Goal: Information Seeking & Learning: Check status

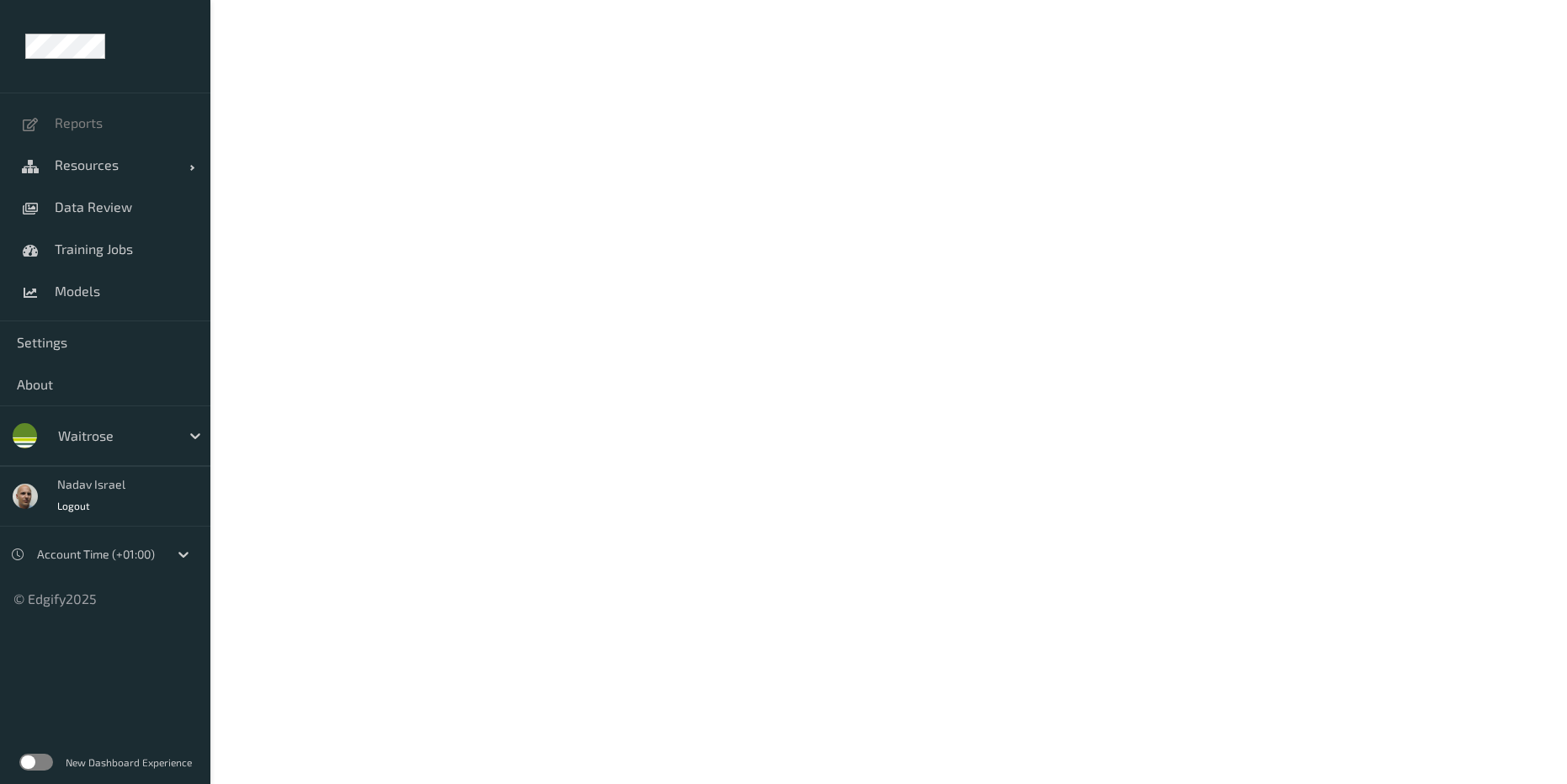
click at [52, 762] on label at bounding box center [36, 762] width 34 height 17
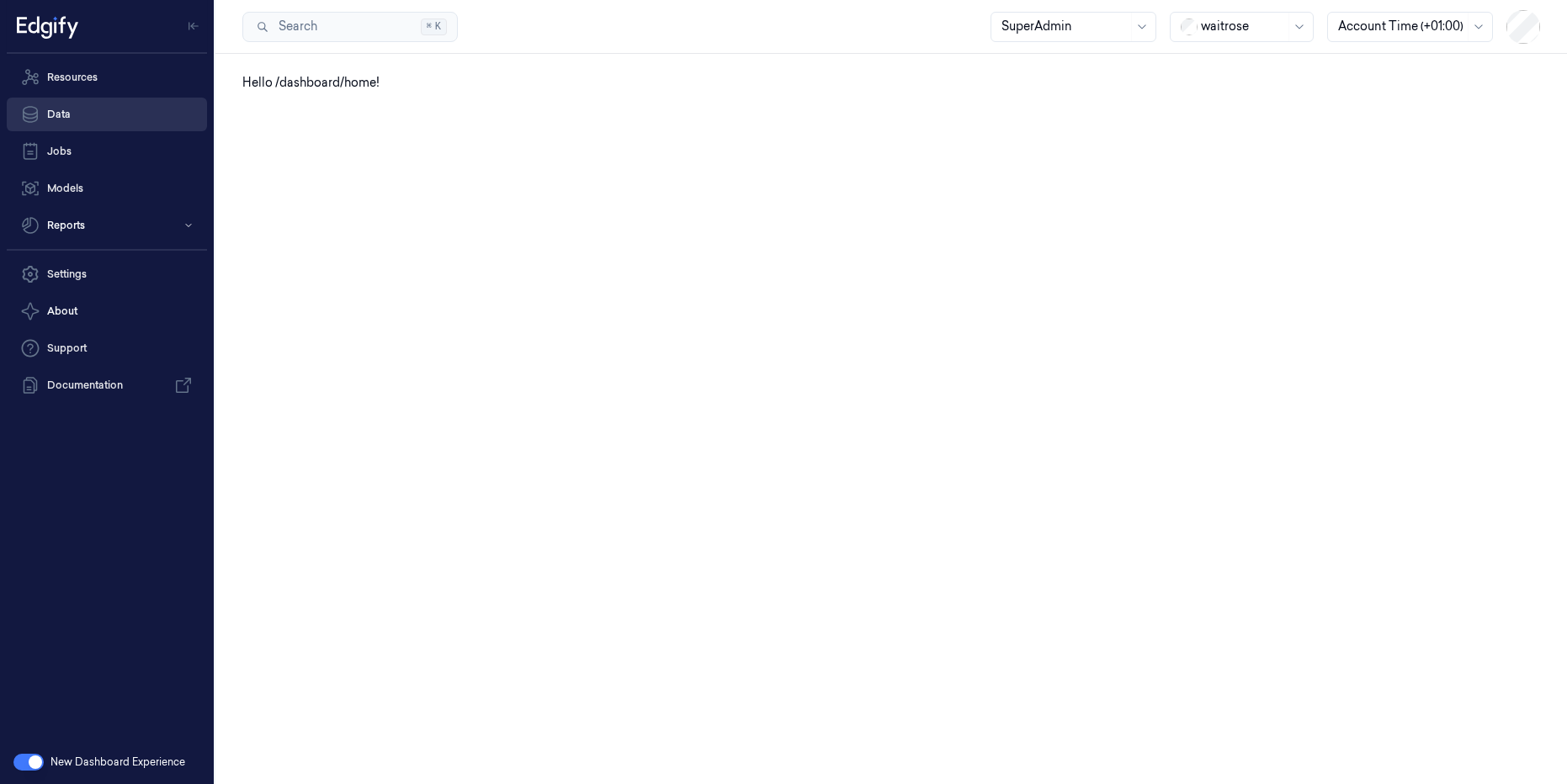
click at [77, 111] on link "Data" at bounding box center [106, 114] width 200 height 34
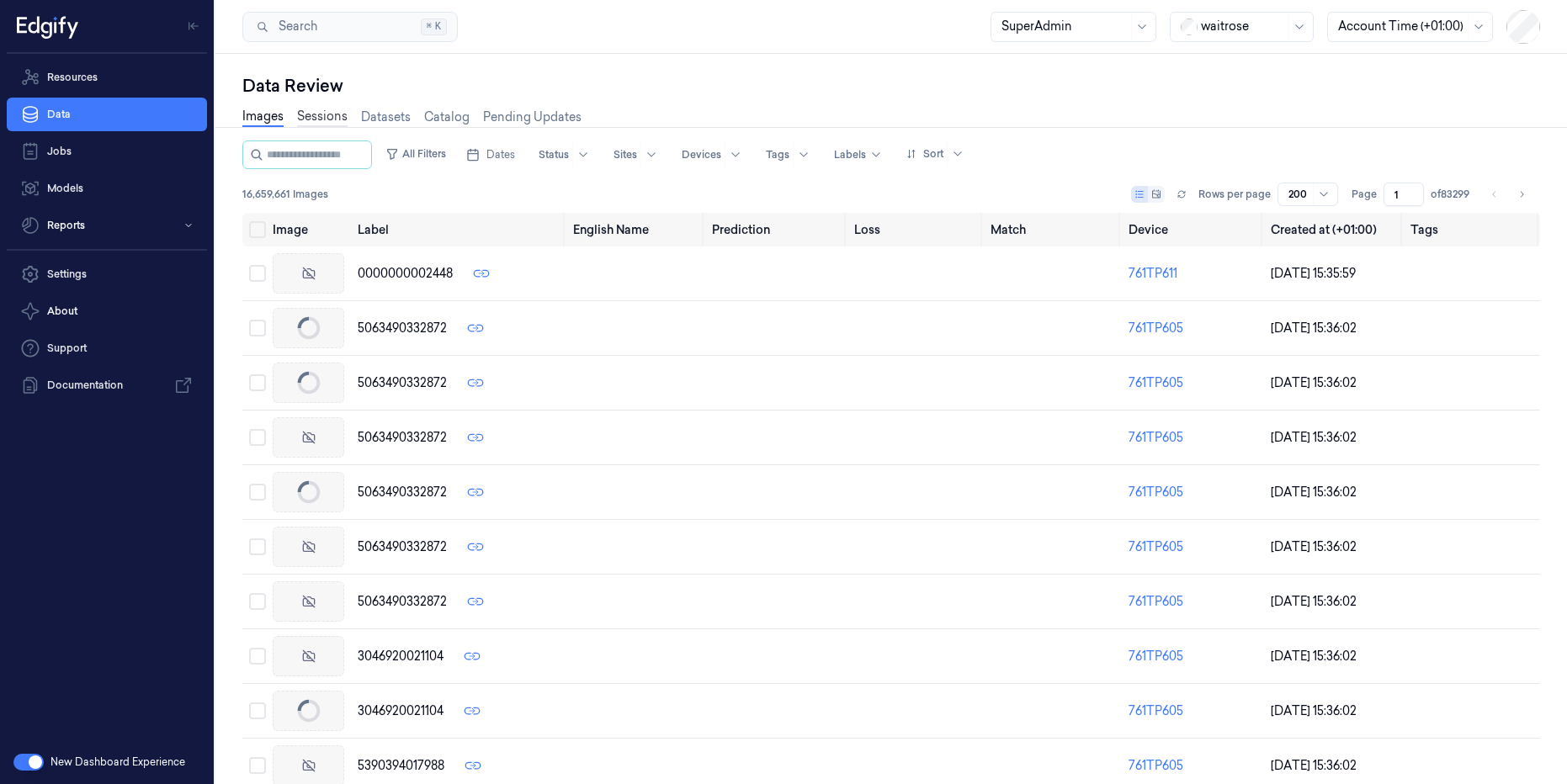
click at [328, 116] on link "Sessions" at bounding box center [322, 116] width 50 height 19
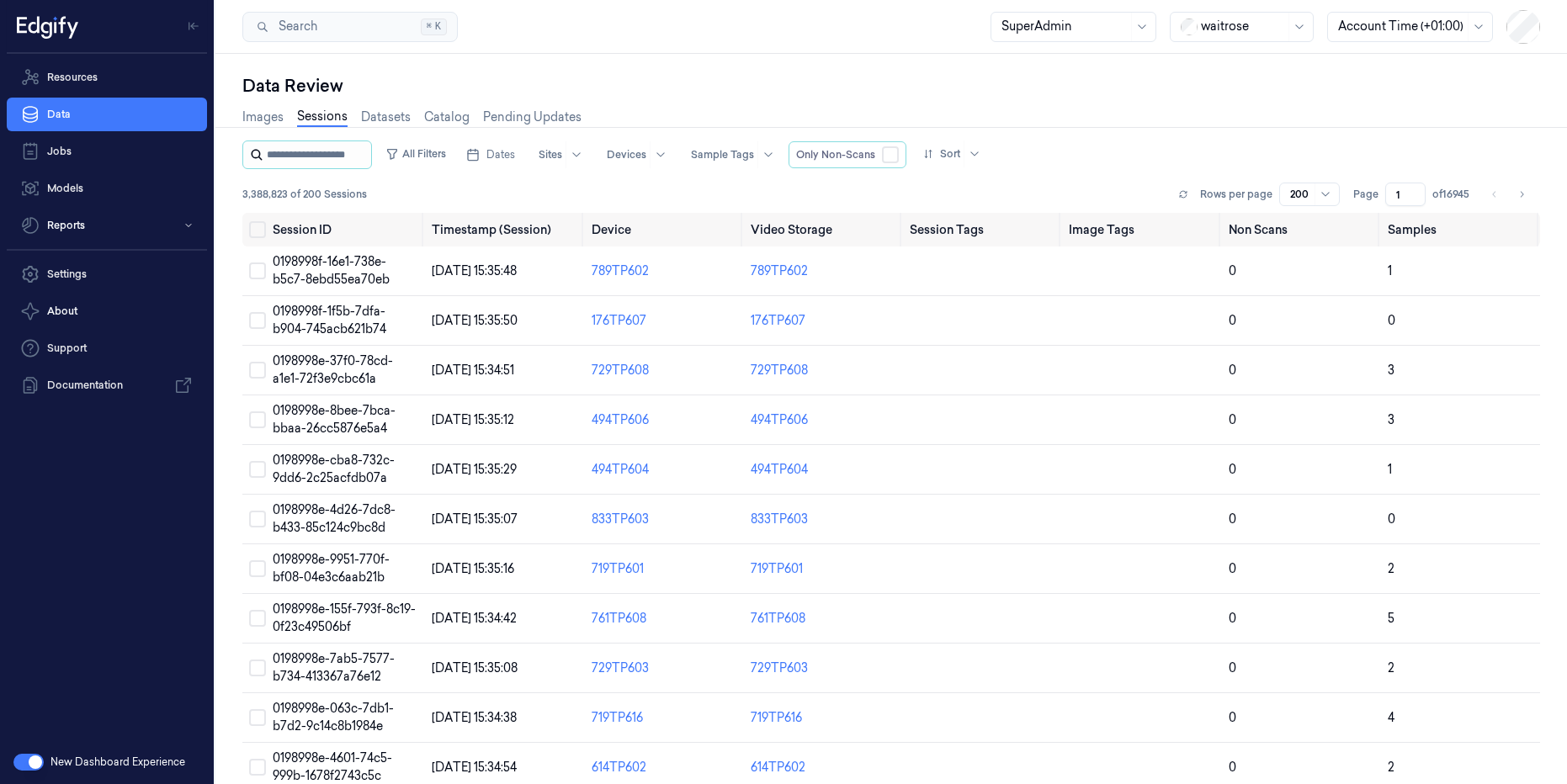
click at [341, 157] on input "string" at bounding box center [317, 154] width 101 height 27
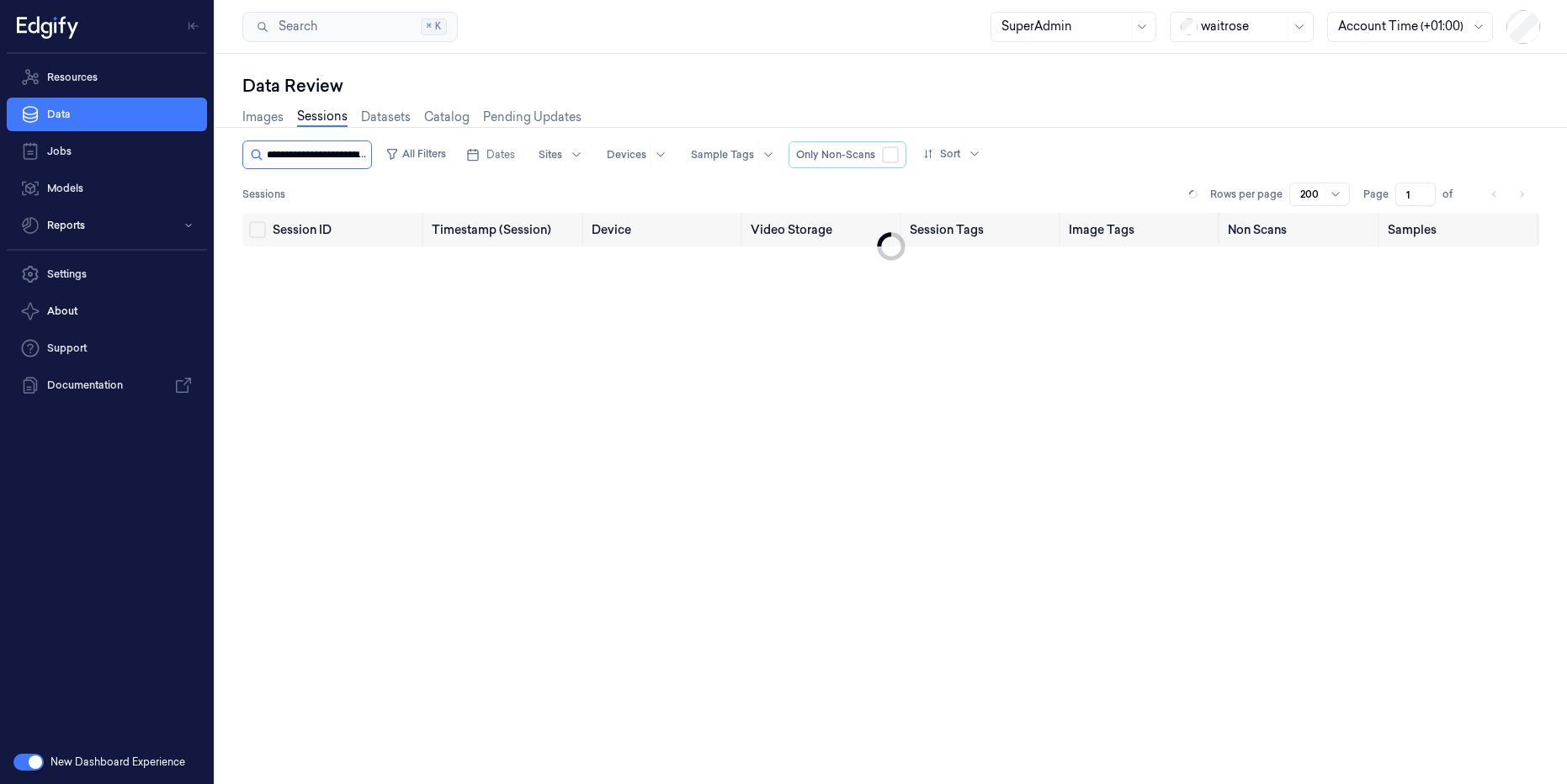
scroll to position [0, 67]
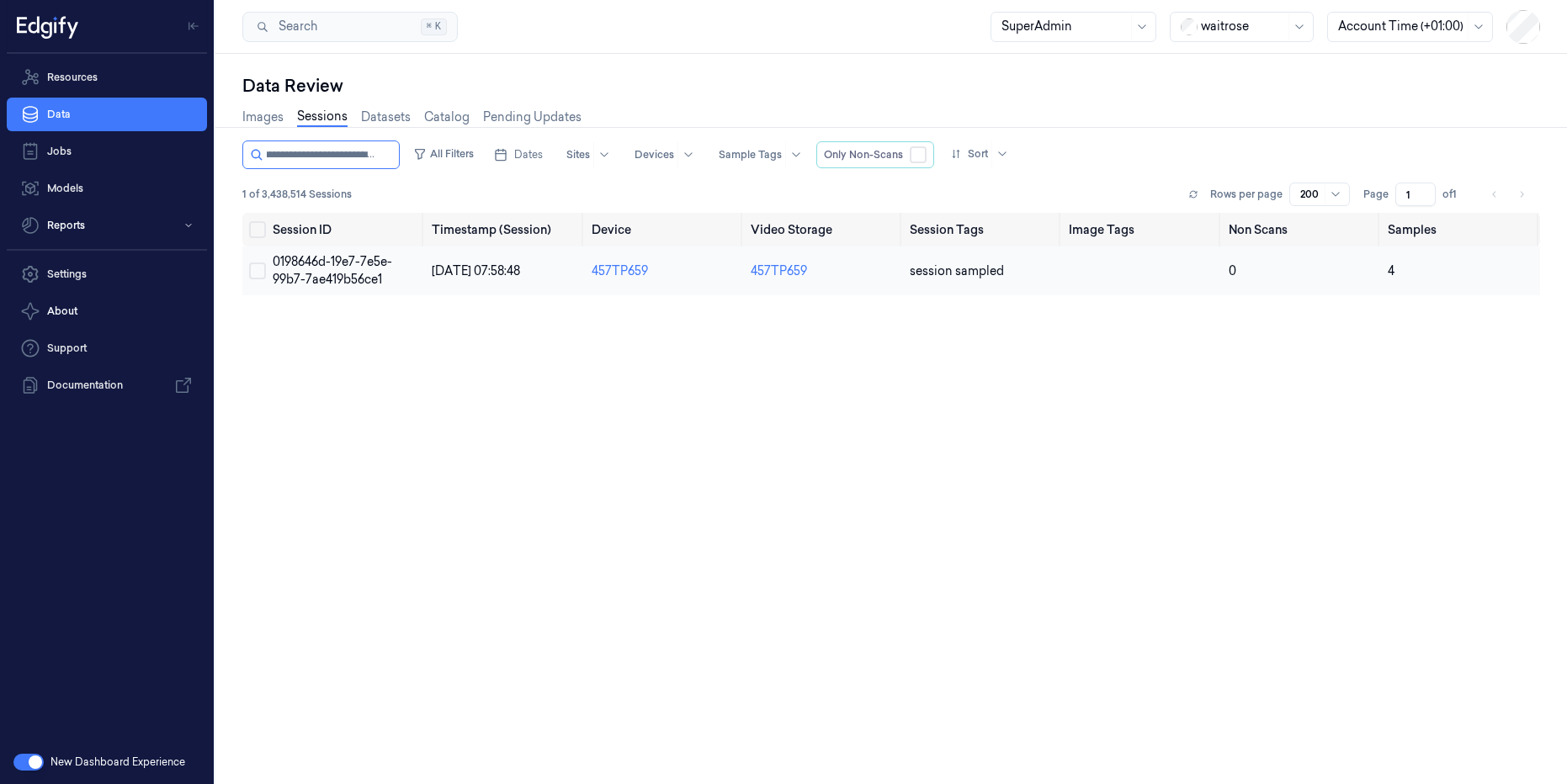
type input "**********"
click at [342, 266] on span "0198646d-19e7-7e5e-99b7-7ae419b56ce1" at bounding box center [332, 271] width 119 height 33
click at [471, 274] on span "[DATE] 07:58:48" at bounding box center [476, 271] width 88 height 16
click at [342, 270] on td "0198646d-19e7-7e5e-99b7-7ae419b56ce1" at bounding box center [345, 271] width 159 height 49
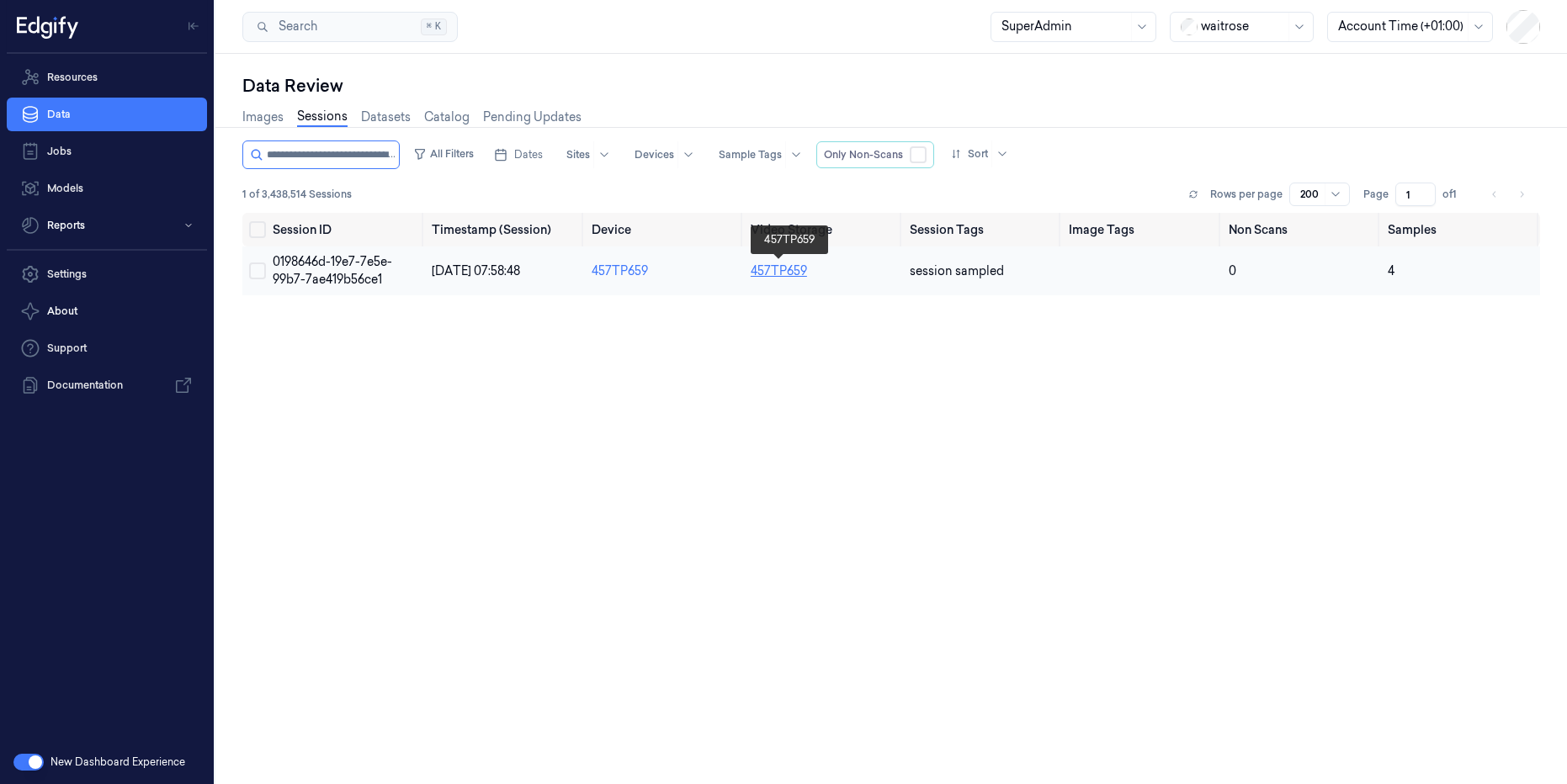
click at [800, 265] on link "457TP659" at bounding box center [778, 271] width 56 height 16
click at [342, 265] on span "0198646d-19e7-7e5e-99b7-7ae419b56ce1" at bounding box center [332, 271] width 119 height 33
click at [1317, 278] on td "0" at bounding box center [1301, 271] width 159 height 49
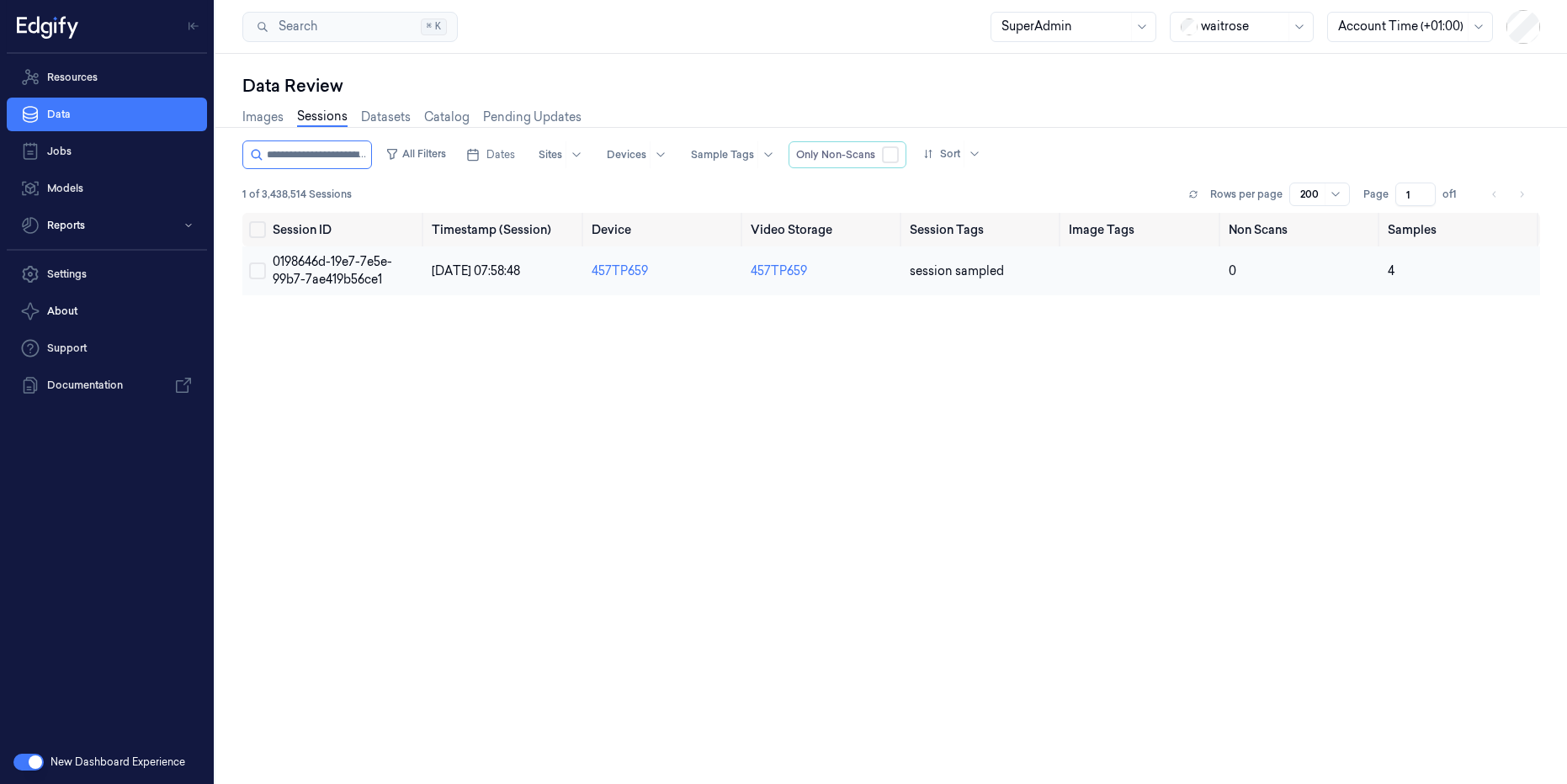
click at [690, 282] on td "457TP659" at bounding box center [664, 271] width 159 height 49
click at [458, 252] on td "[DATE] 07:58:48" at bounding box center [504, 271] width 159 height 49
click at [423, 276] on td "0198646d-19e7-7e5e-99b7-7ae419b56ce1" at bounding box center [345, 271] width 159 height 49
click at [325, 114] on link "Sessions" at bounding box center [322, 116] width 50 height 19
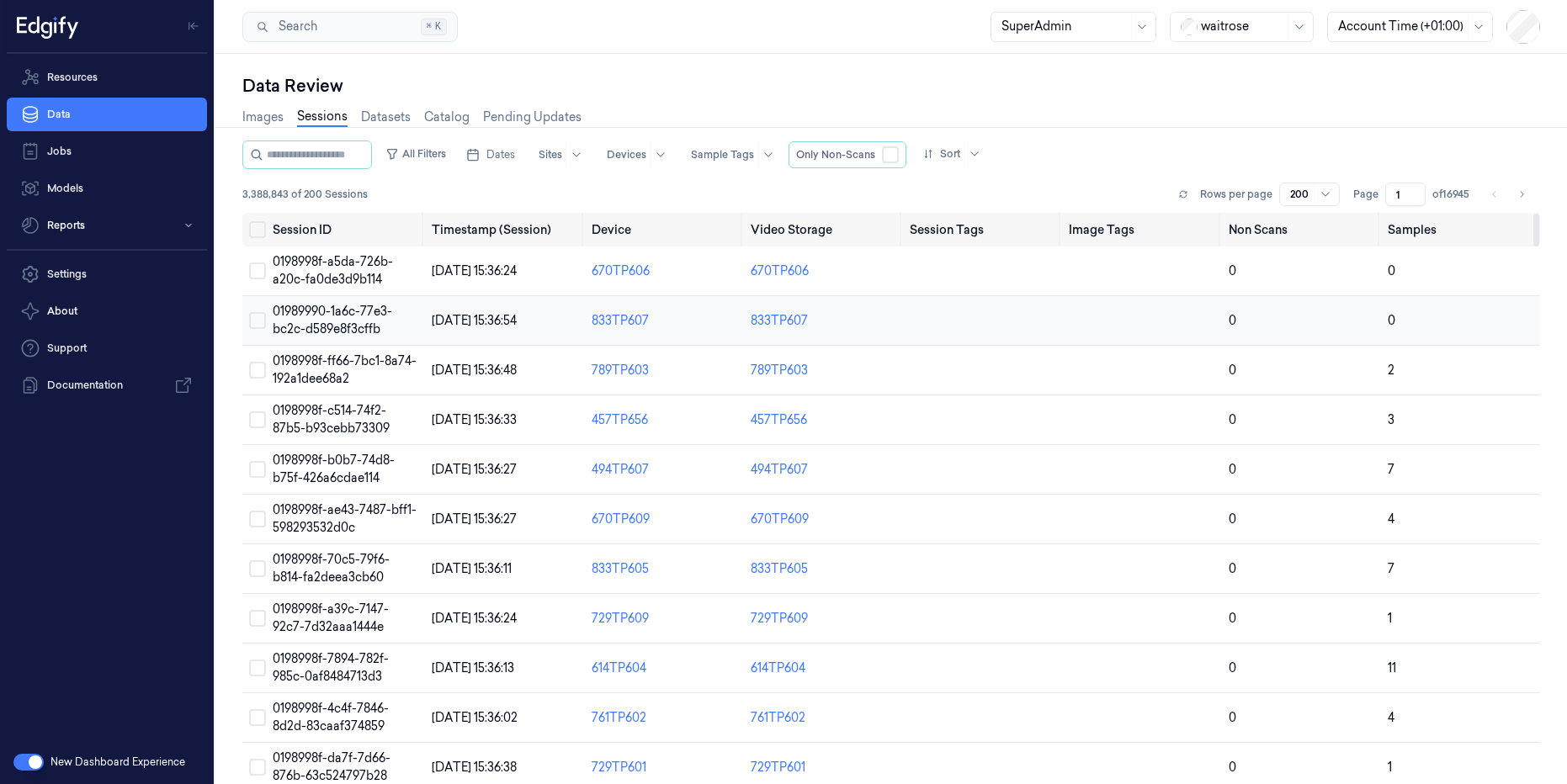
click at [316, 330] on span "01989990-1a6c-77e3-bc2c-d589e8f3cffb" at bounding box center [332, 320] width 119 height 33
click at [494, 277] on span "11/08/2025 15:36:24" at bounding box center [474, 271] width 85 height 16
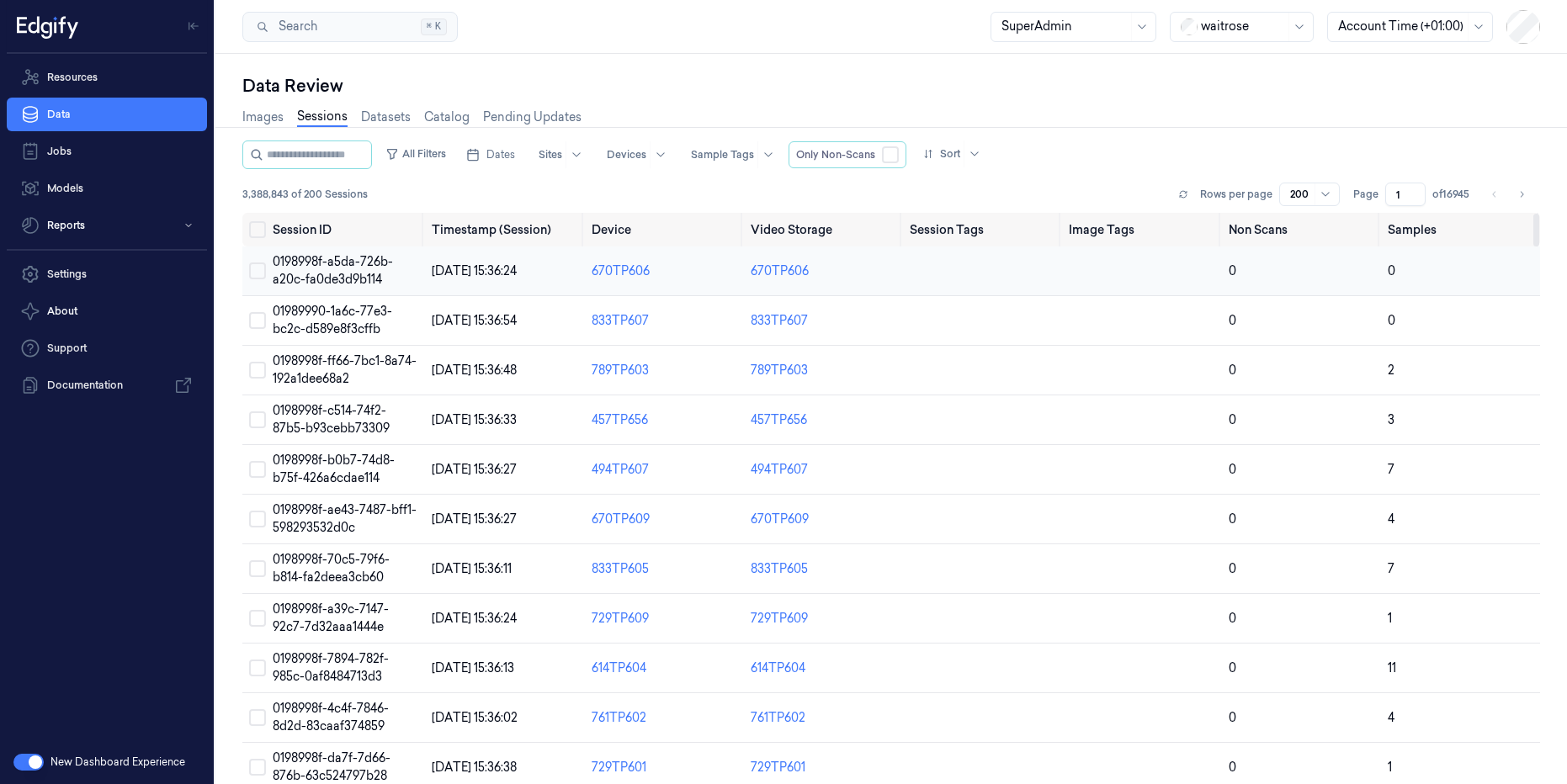
click at [253, 270] on button "Select row" at bounding box center [258, 271] width 17 height 17
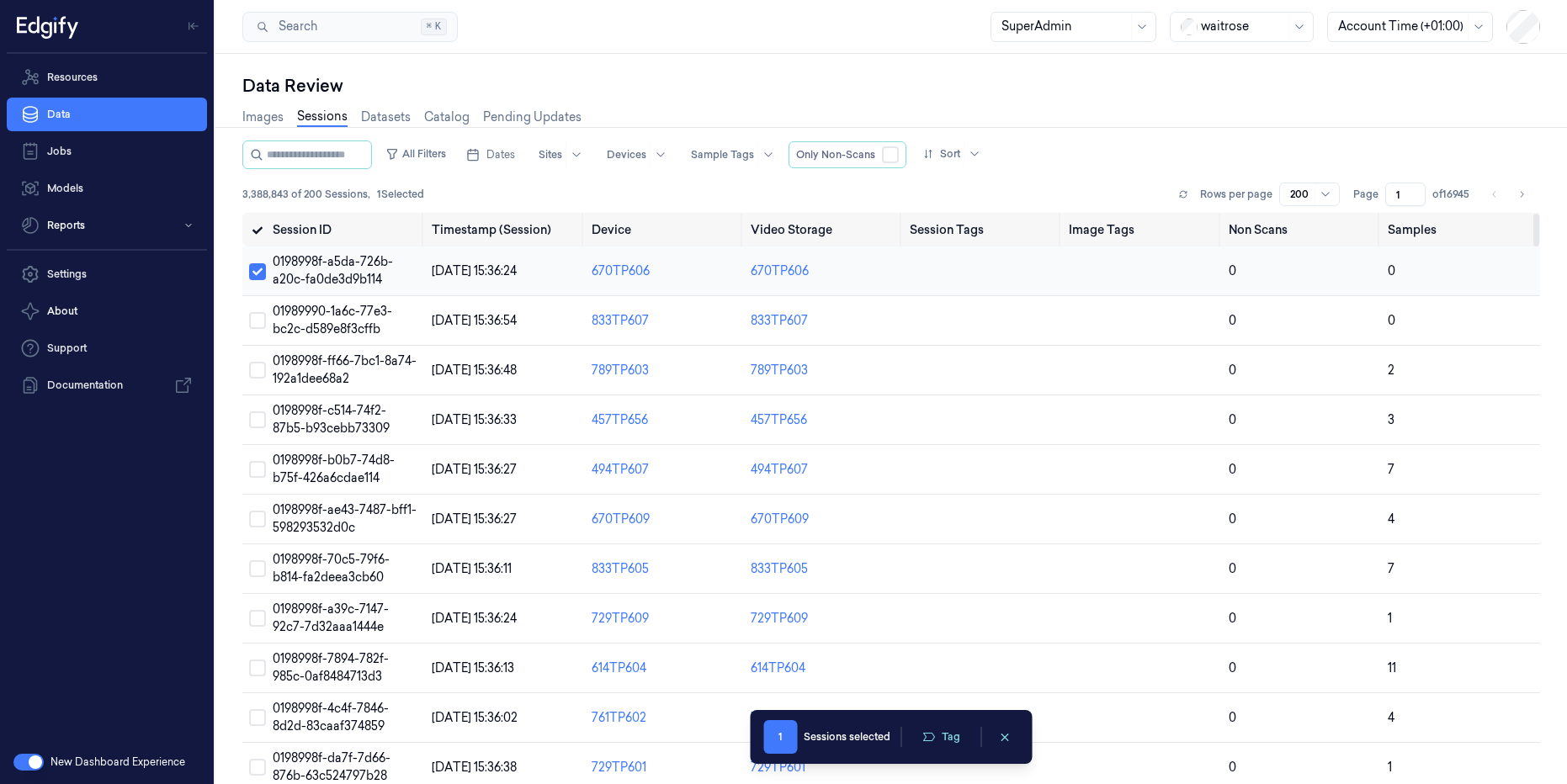
click at [253, 270] on button "Select row" at bounding box center [258, 271] width 17 height 17
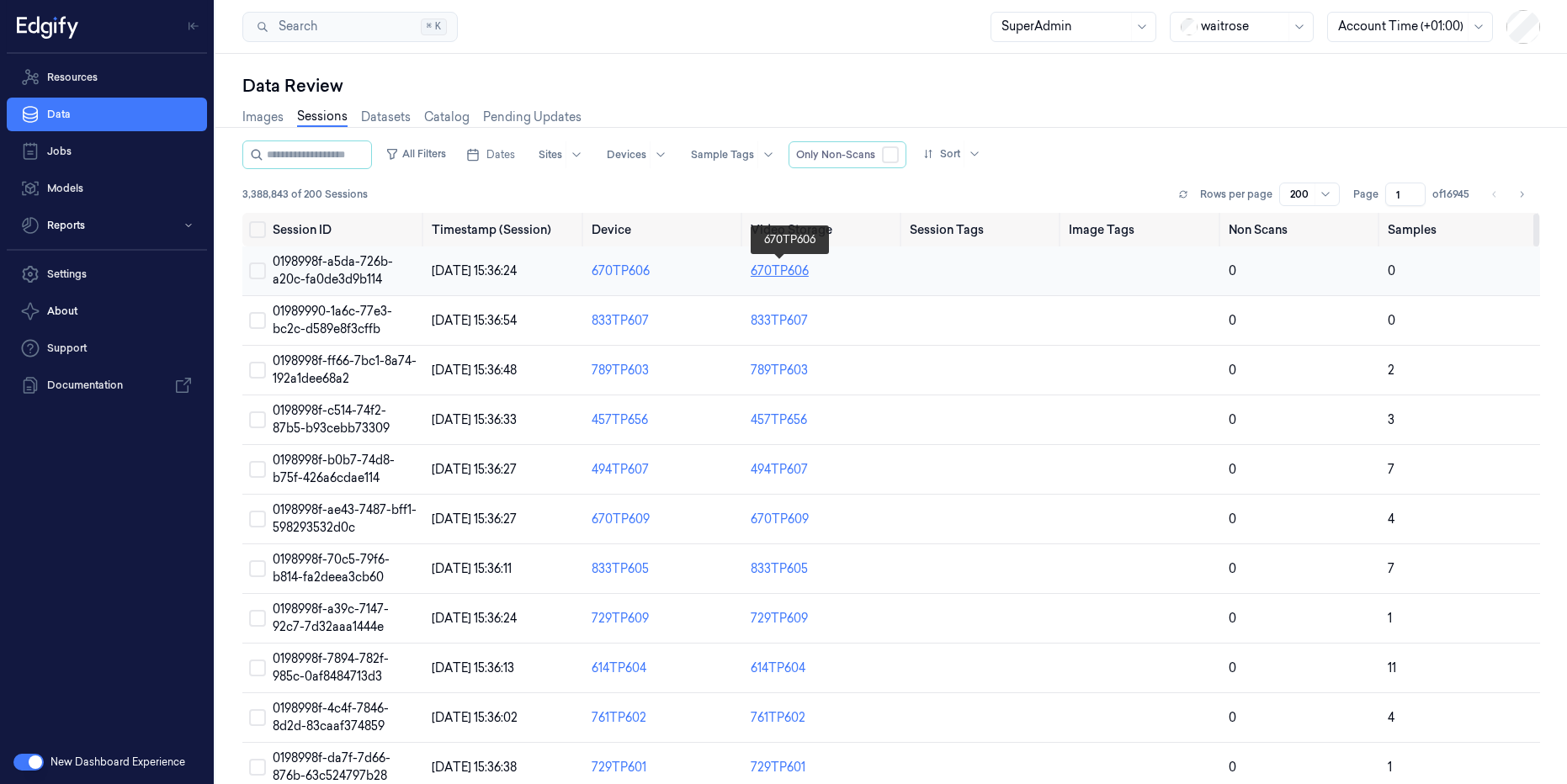
click at [768, 272] on link "670TP606" at bounding box center [779, 271] width 58 height 16
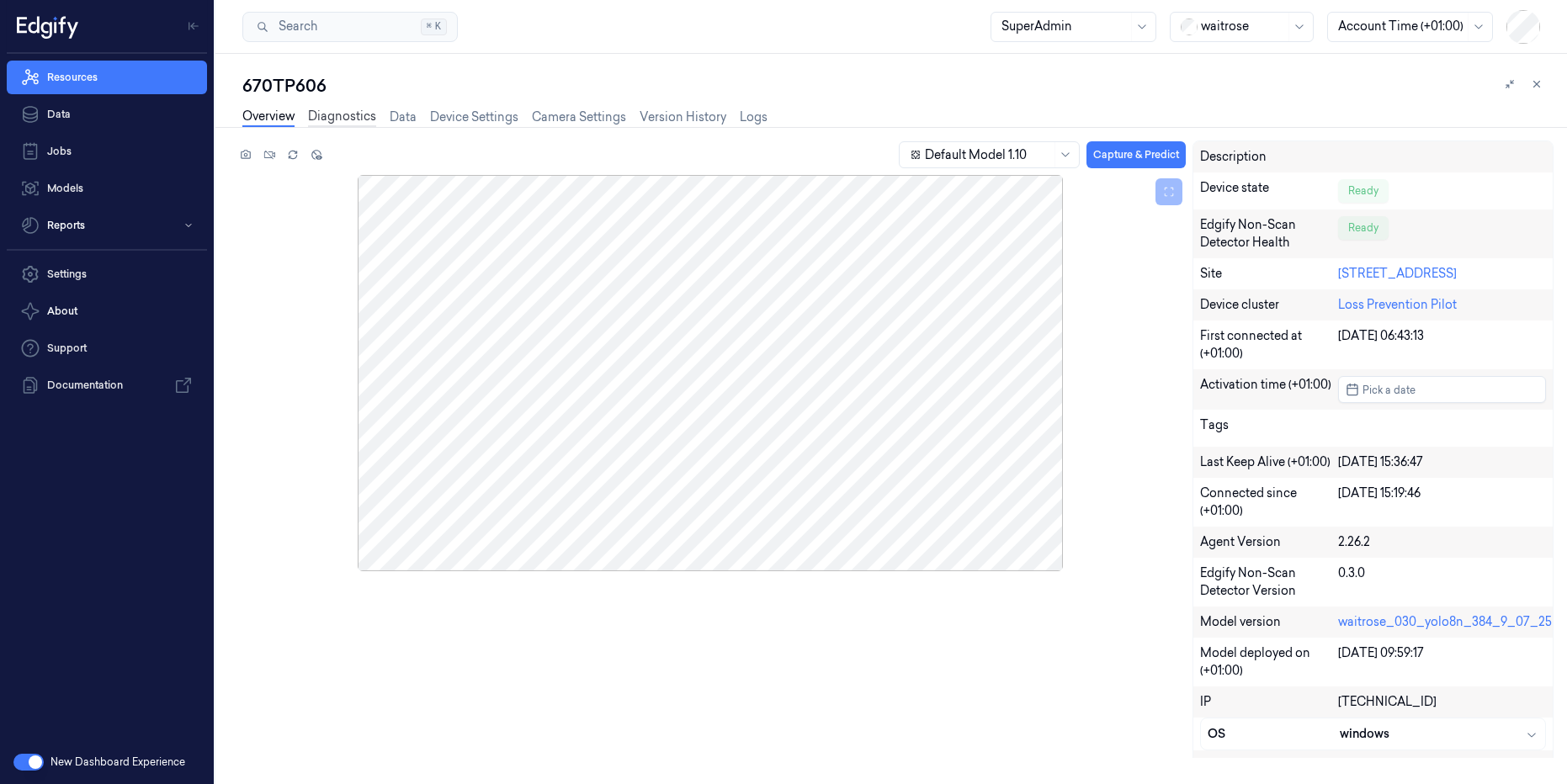
click at [354, 119] on link "Diagnostics" at bounding box center [342, 116] width 68 height 19
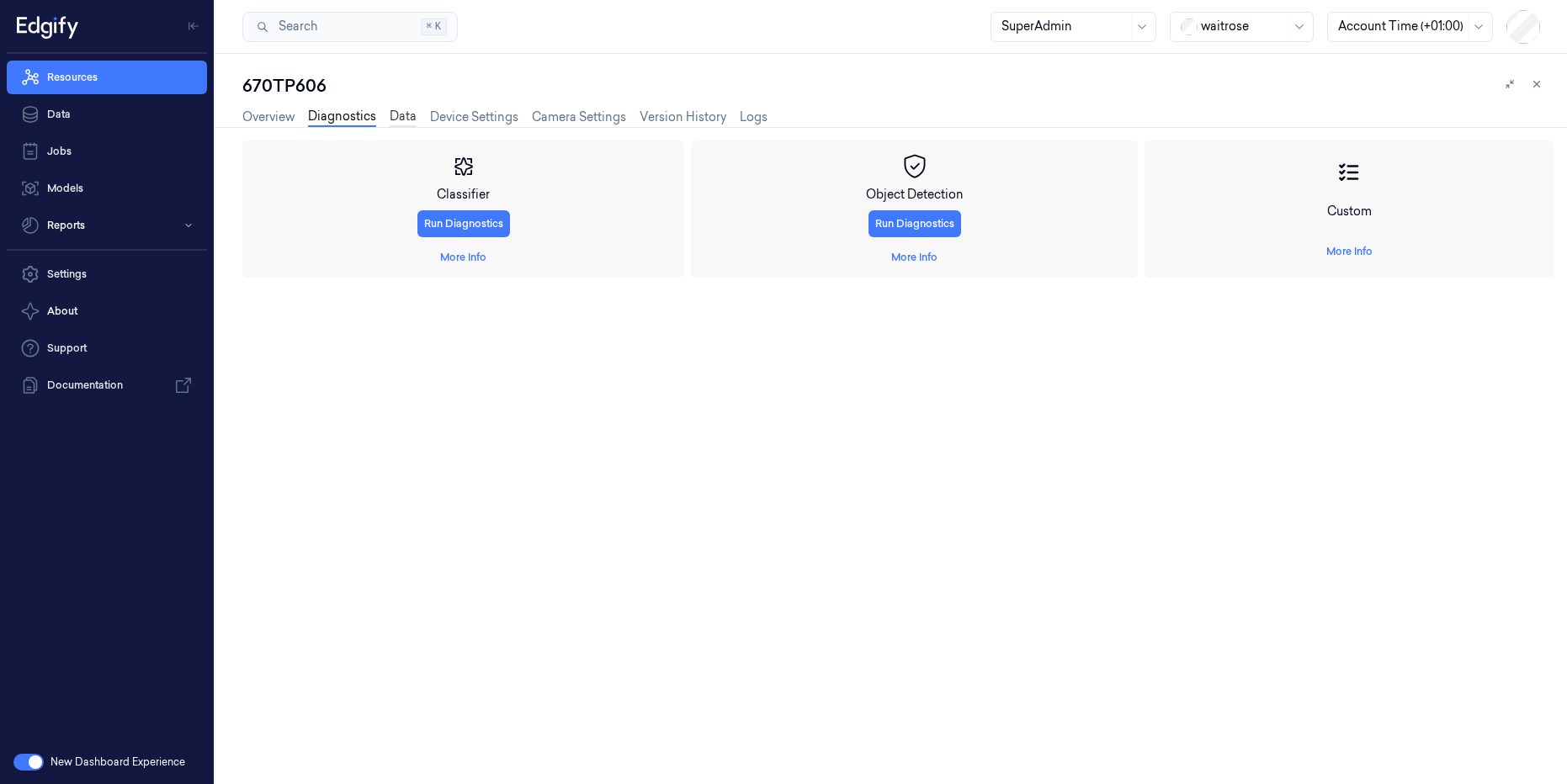
click at [402, 118] on link "Data" at bounding box center [403, 116] width 27 height 19
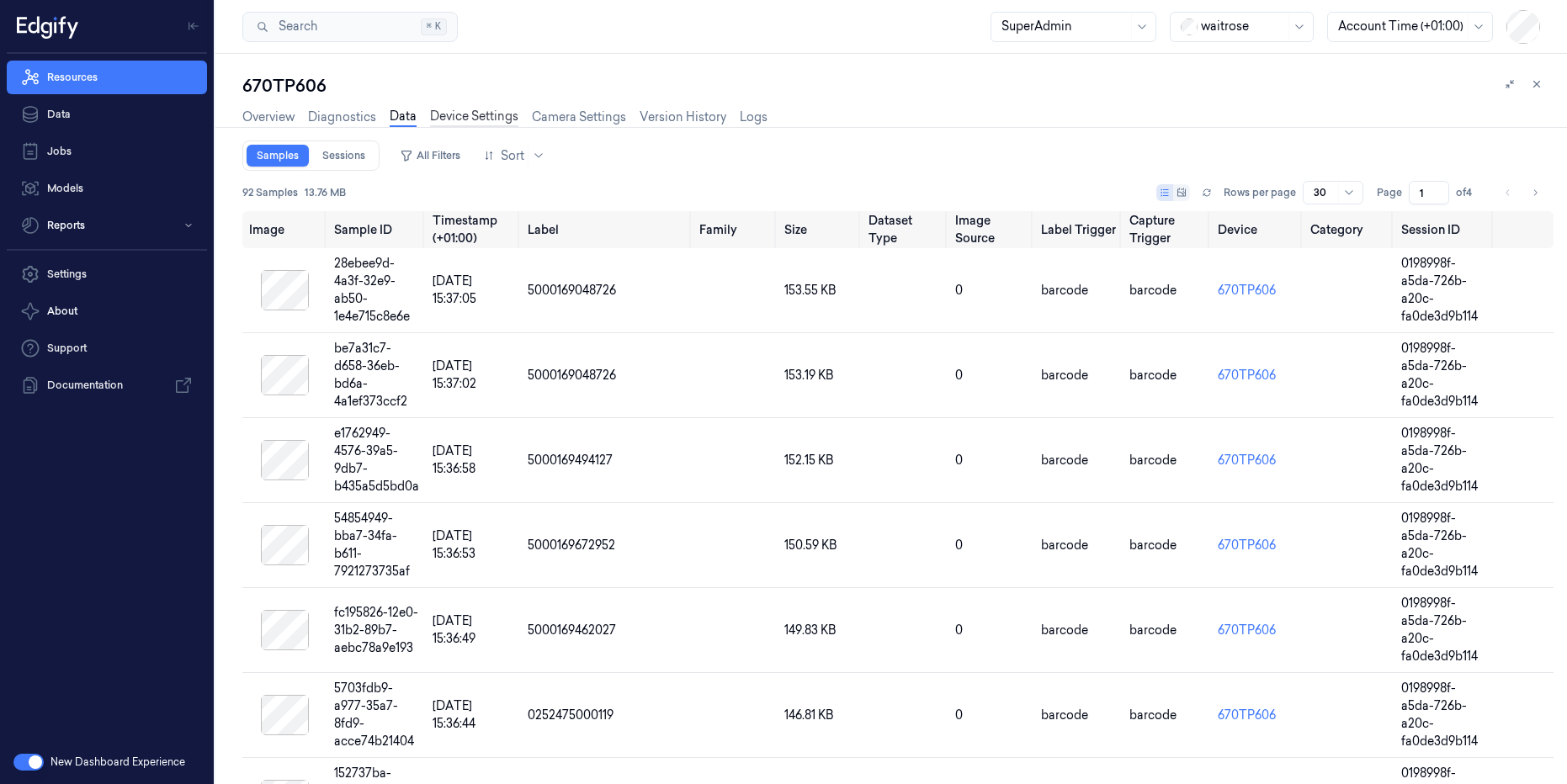
click at [474, 120] on link "Device Settings" at bounding box center [474, 116] width 88 height 19
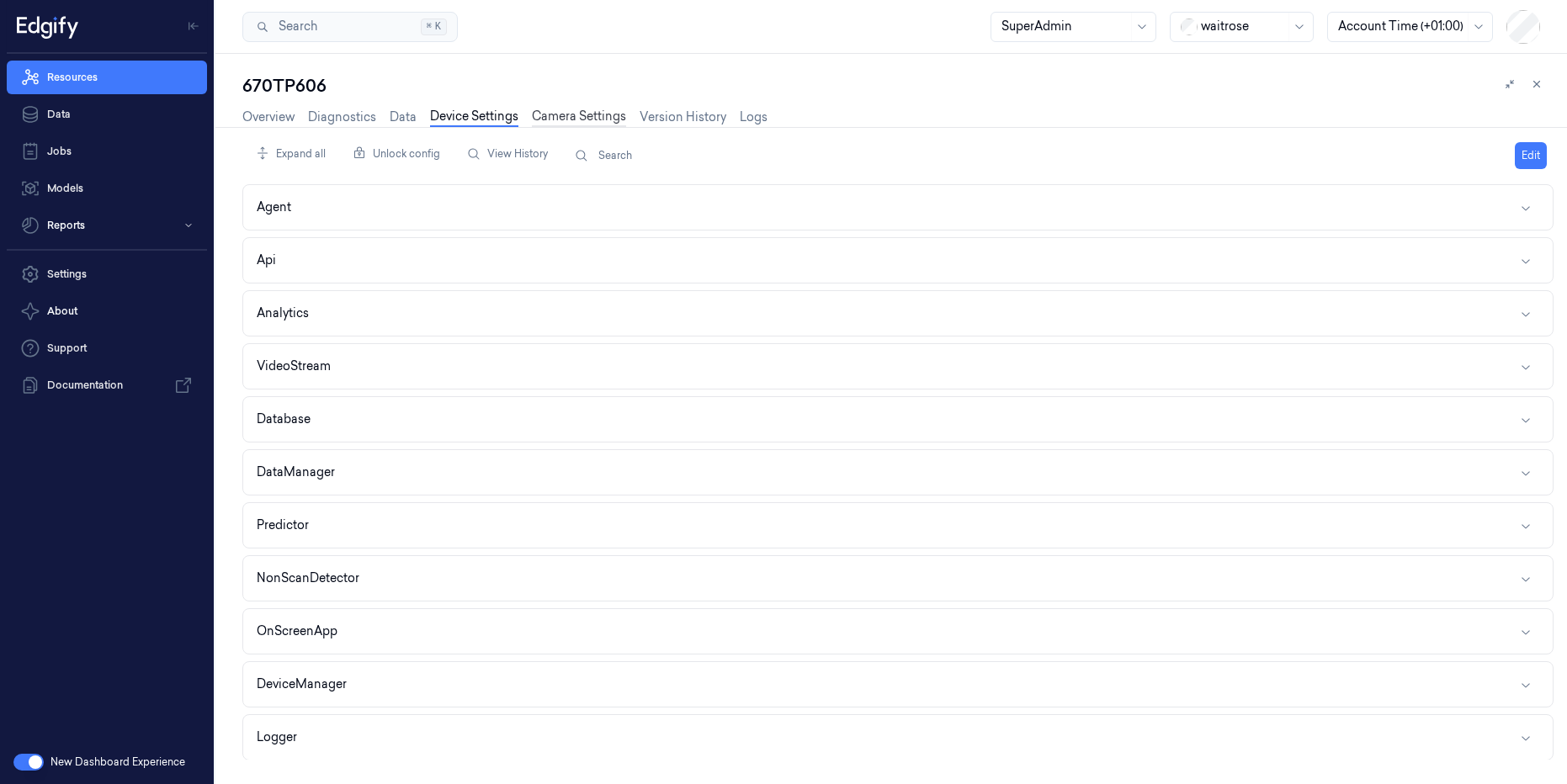
click at [544, 120] on link "Camera Settings" at bounding box center [579, 116] width 94 height 19
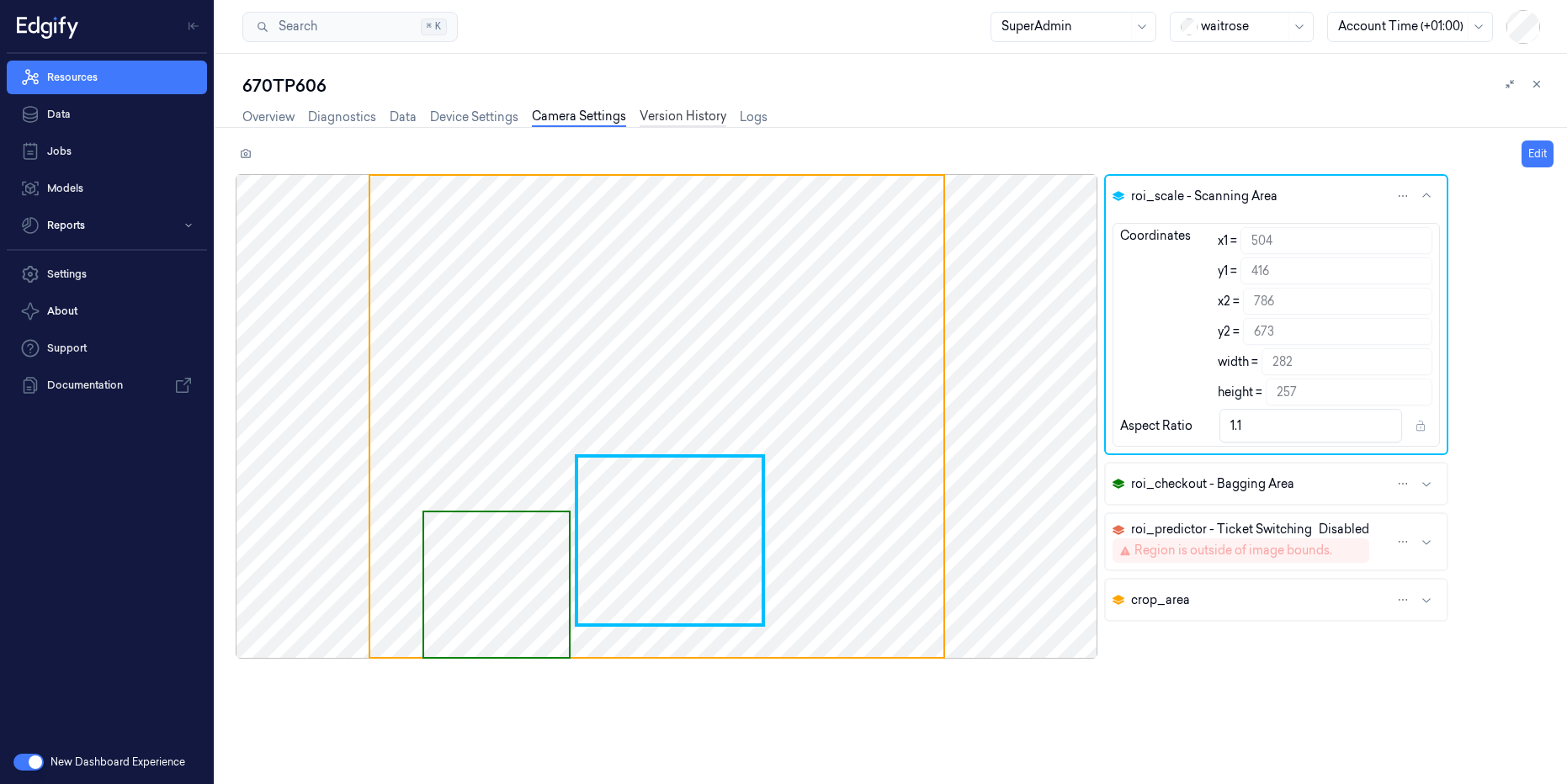
click at [686, 124] on link "Version History" at bounding box center [683, 116] width 86 height 19
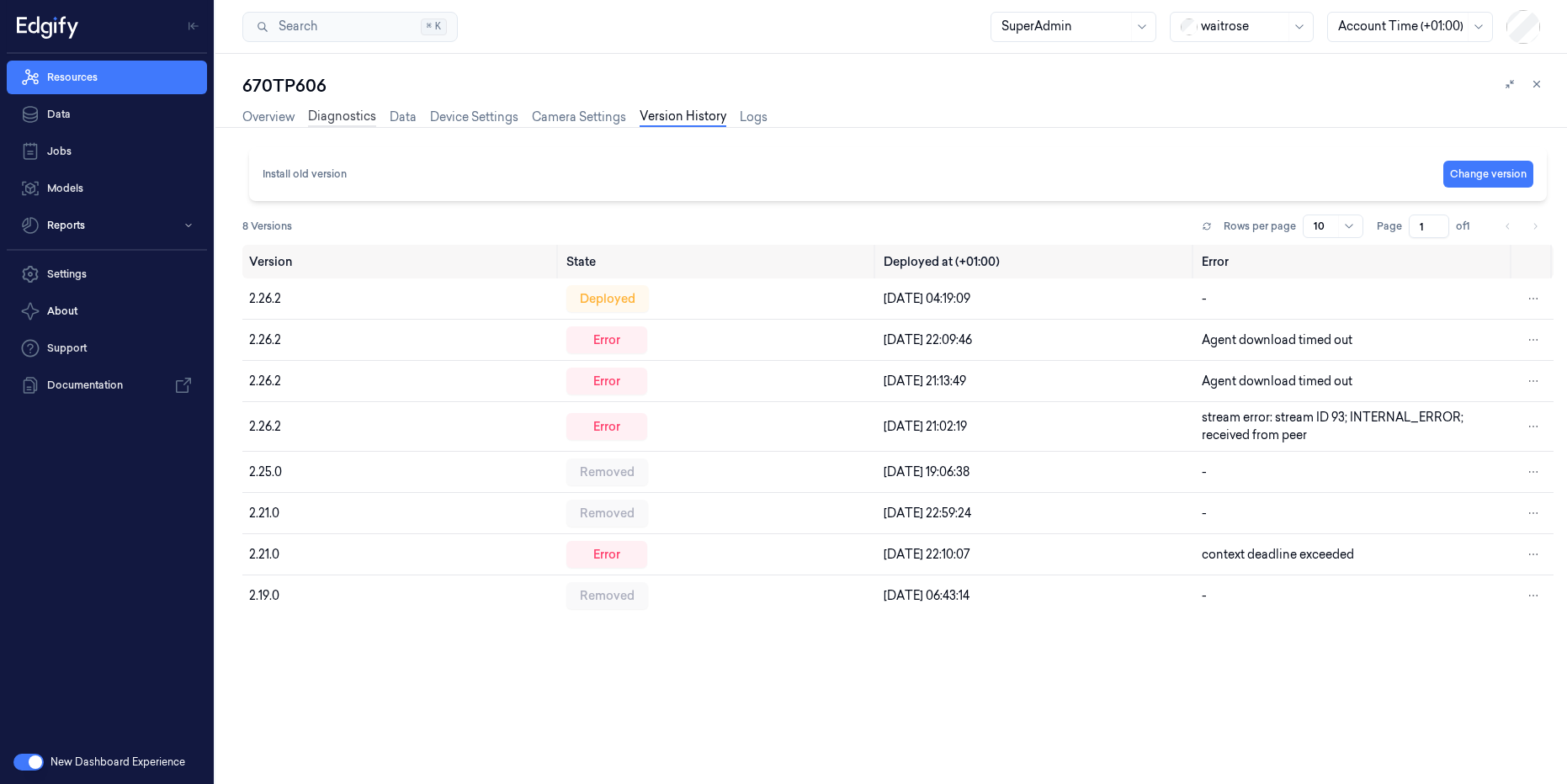
click at [340, 117] on link "Diagnostics" at bounding box center [342, 116] width 68 height 19
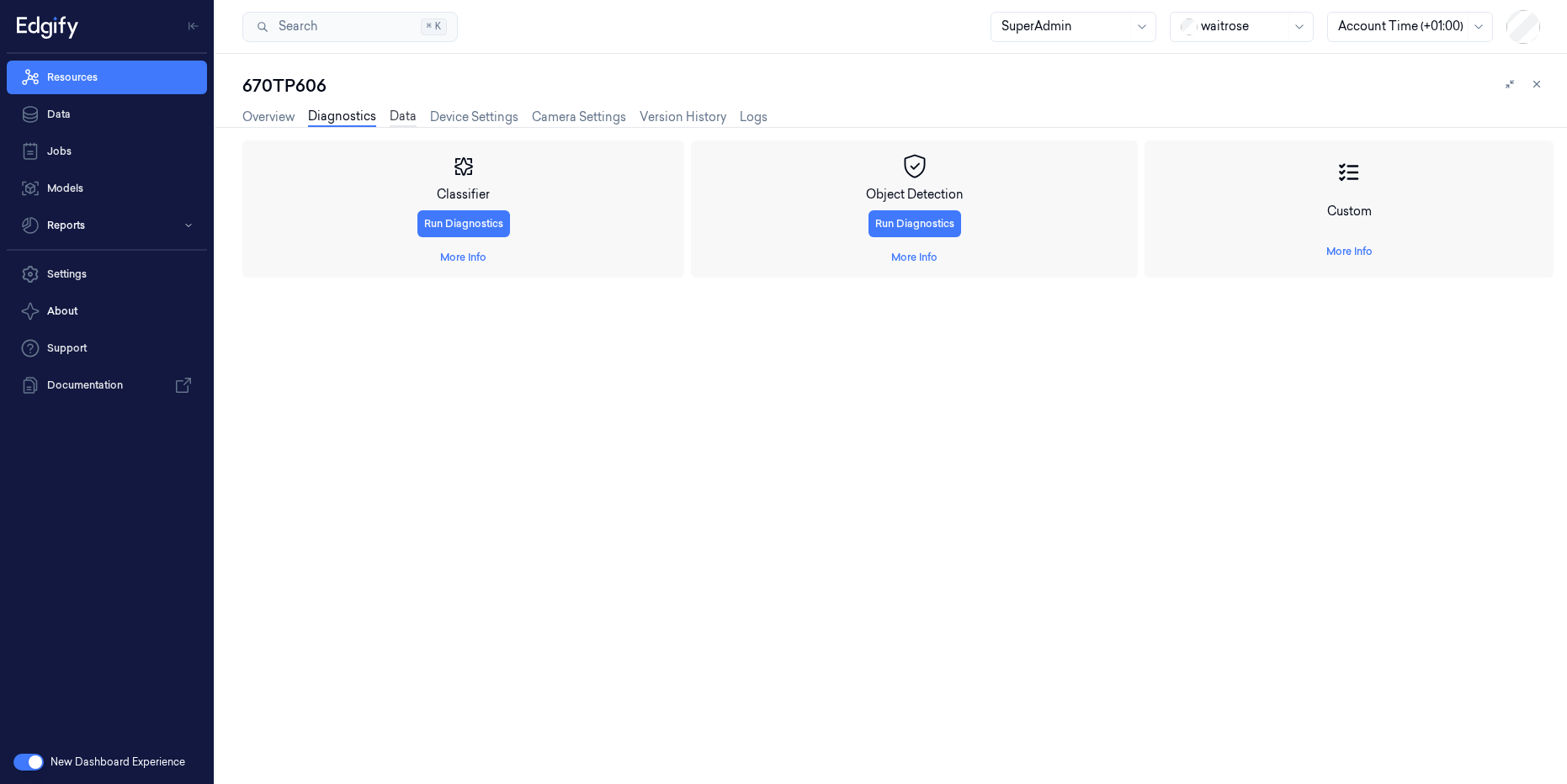
click at [396, 118] on link "Data" at bounding box center [403, 116] width 27 height 19
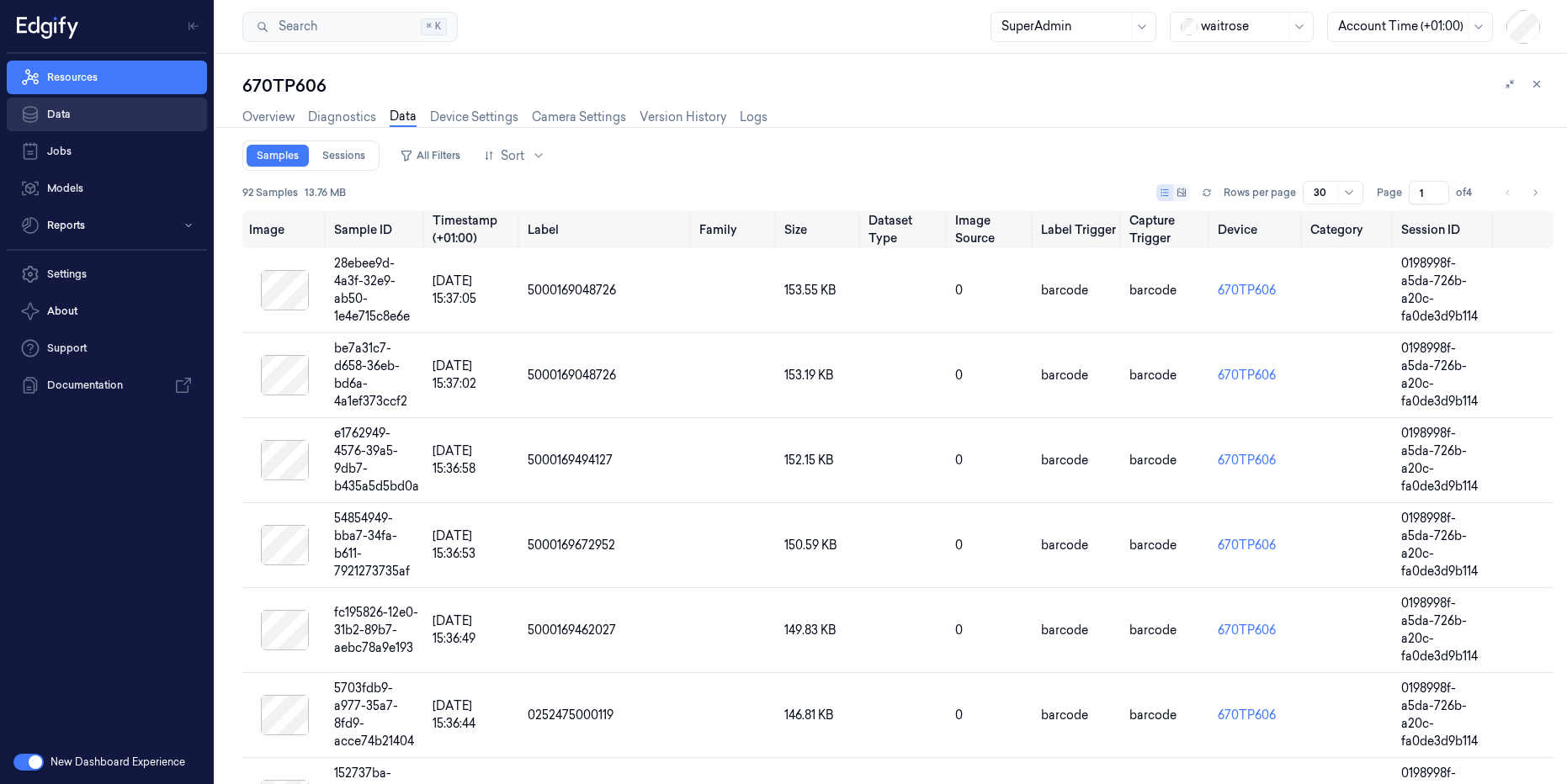
click at [76, 108] on link "Data" at bounding box center [106, 114] width 200 height 34
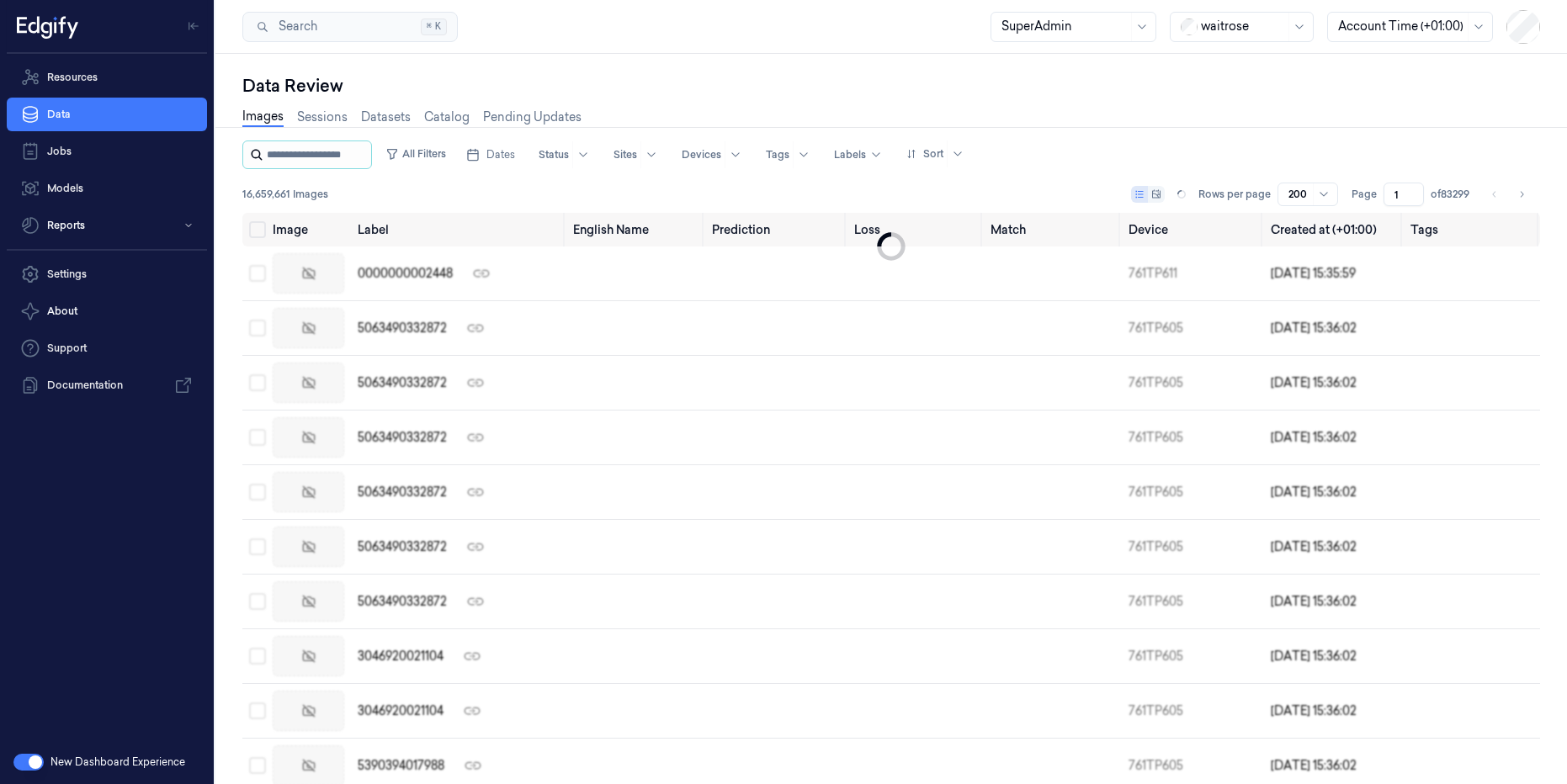
click at [321, 157] on input "string" at bounding box center [317, 154] width 101 height 27
drag, startPoint x: 321, startPoint y: 157, endPoint x: 333, endPoint y: 121, distance: 37.9
click at [333, 121] on div "Data Review Images Sessions Datasets Catalog Pending Updates All Filters Dates …" at bounding box center [891, 429] width 1298 height 710
click at [317, 115] on link "Sessions" at bounding box center [322, 116] width 50 height 19
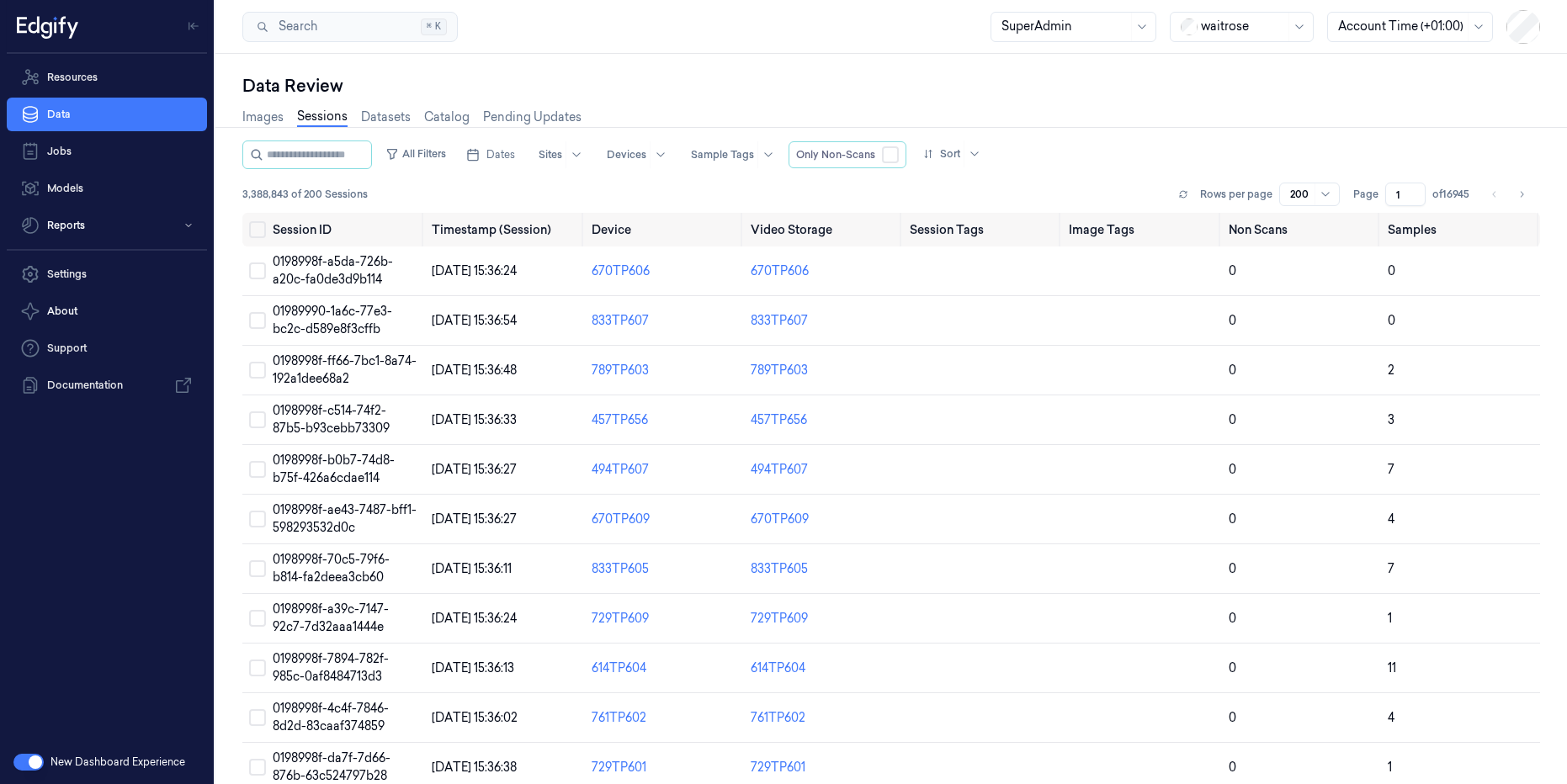
click at [311, 154] on input "string" at bounding box center [317, 154] width 101 height 27
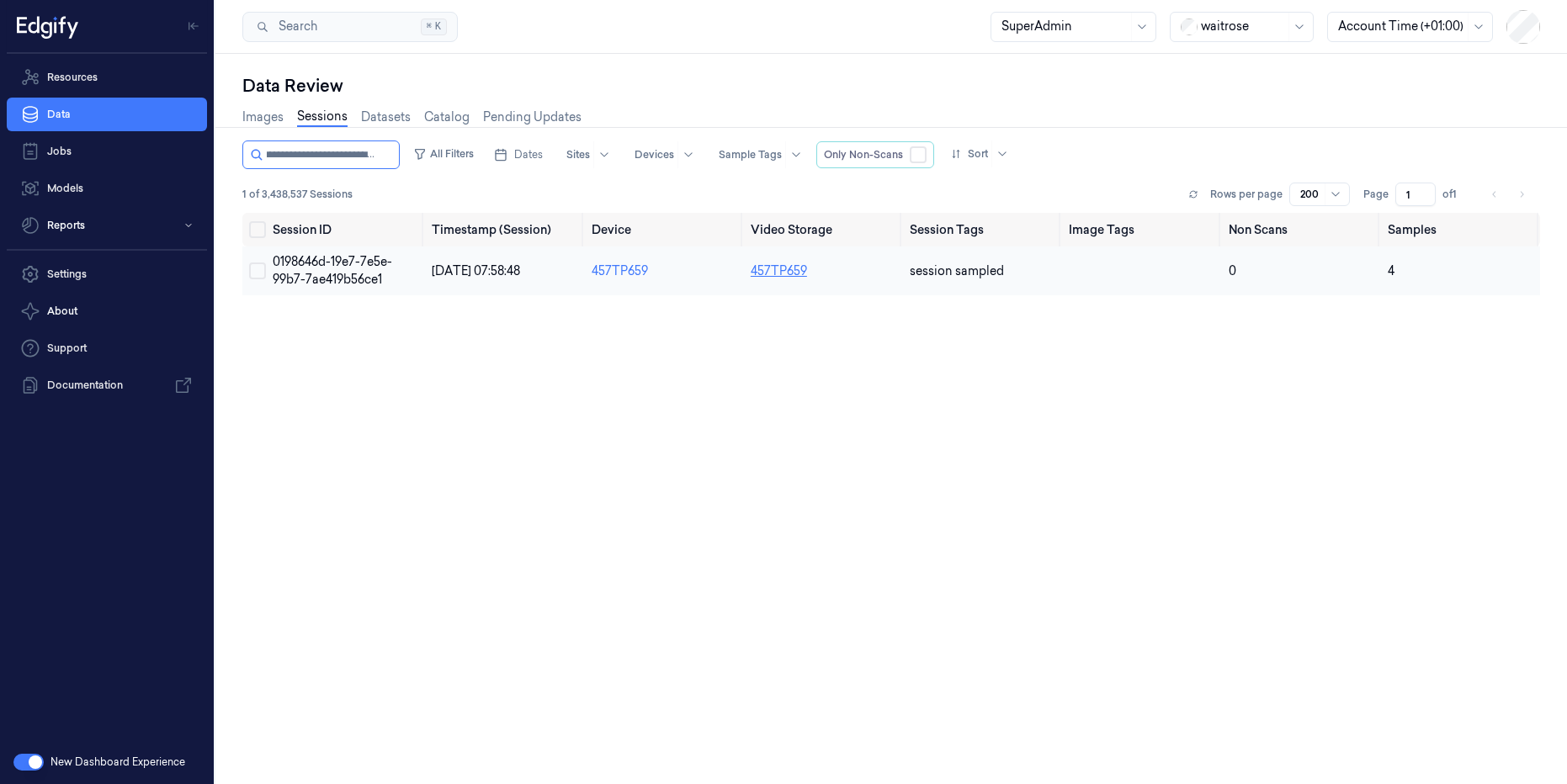
type input "**********"
click at [762, 272] on link "457TP659" at bounding box center [778, 271] width 56 height 16
click at [376, 112] on link "Datasets" at bounding box center [386, 116] width 50 height 19
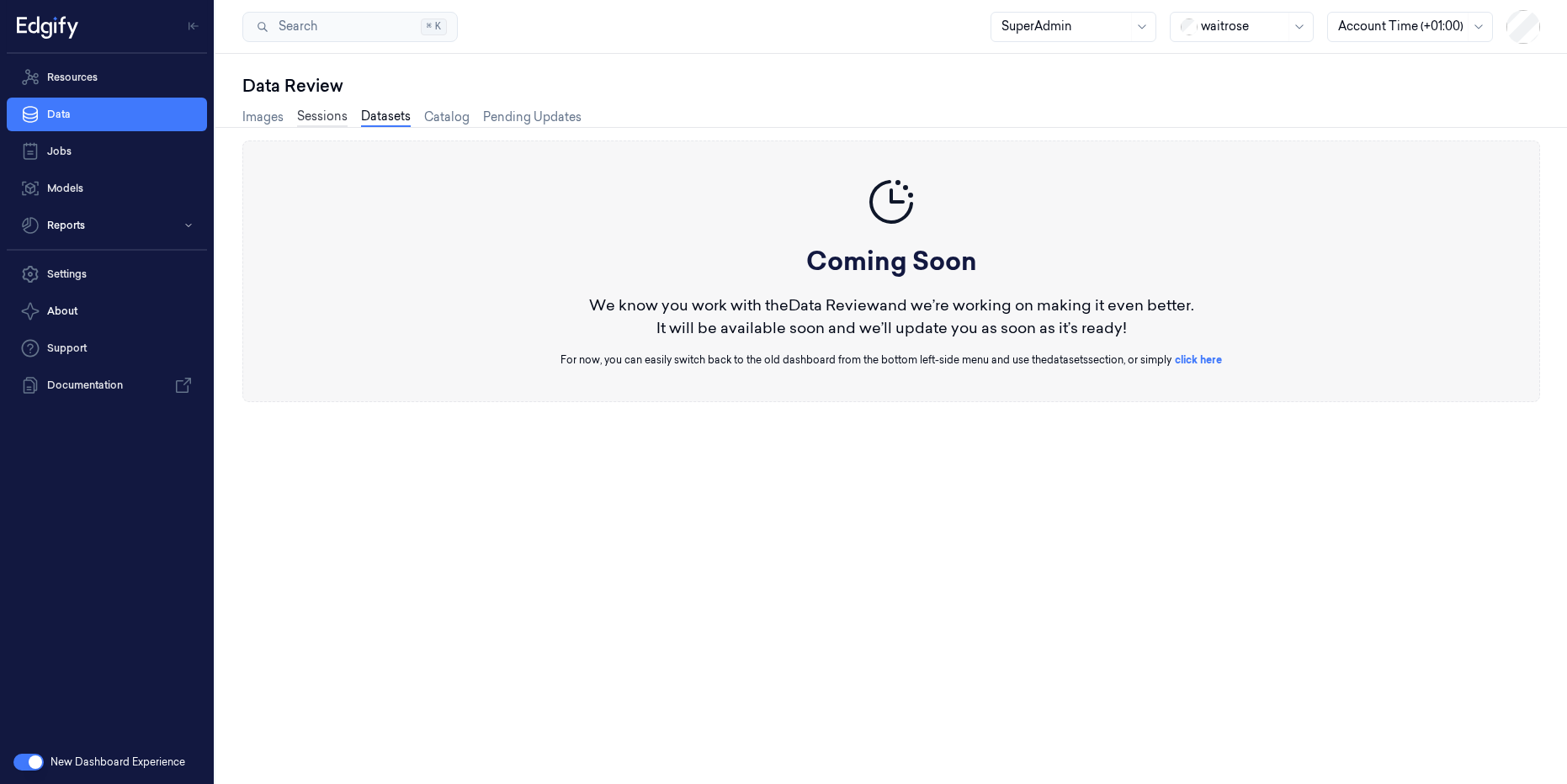
click at [306, 116] on link "Sessions" at bounding box center [322, 116] width 50 height 19
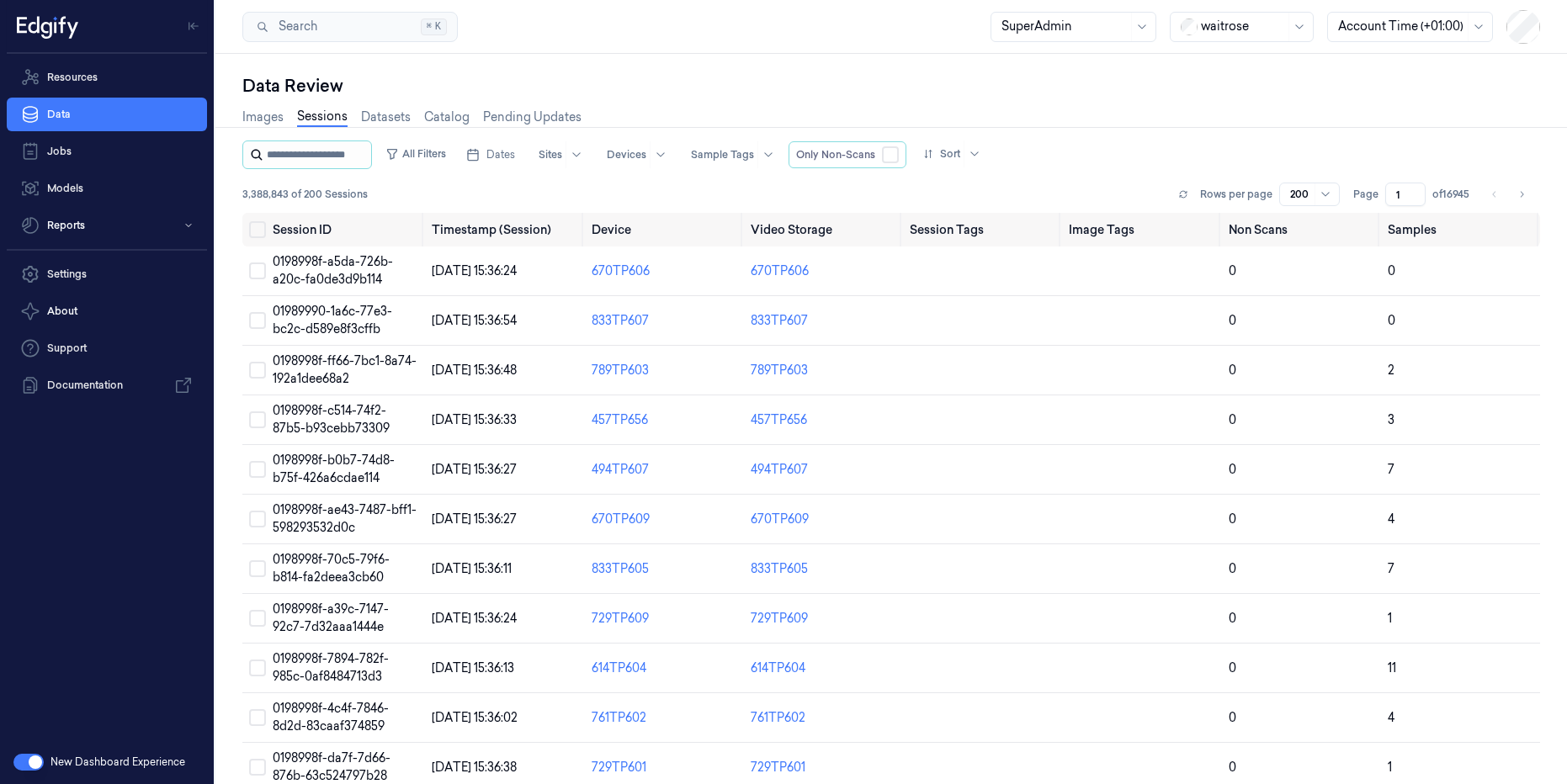
click at [323, 154] on input "string" at bounding box center [317, 154] width 101 height 27
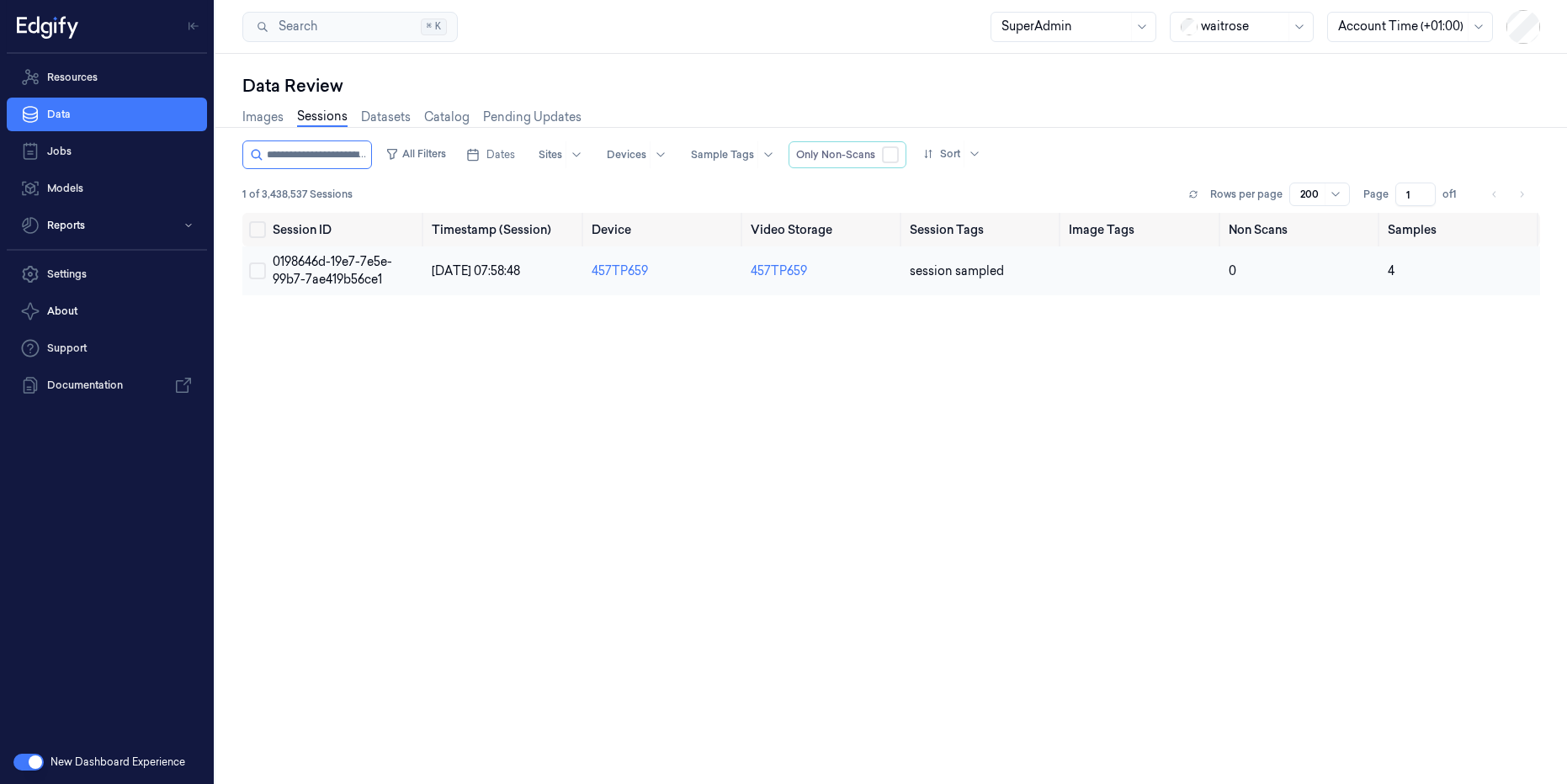
scroll to position [0, 67]
type input "**********"
click at [792, 272] on link "457TP659" at bounding box center [778, 271] width 56 height 16
click at [769, 271] on link "457TP659" at bounding box center [778, 271] width 56 height 16
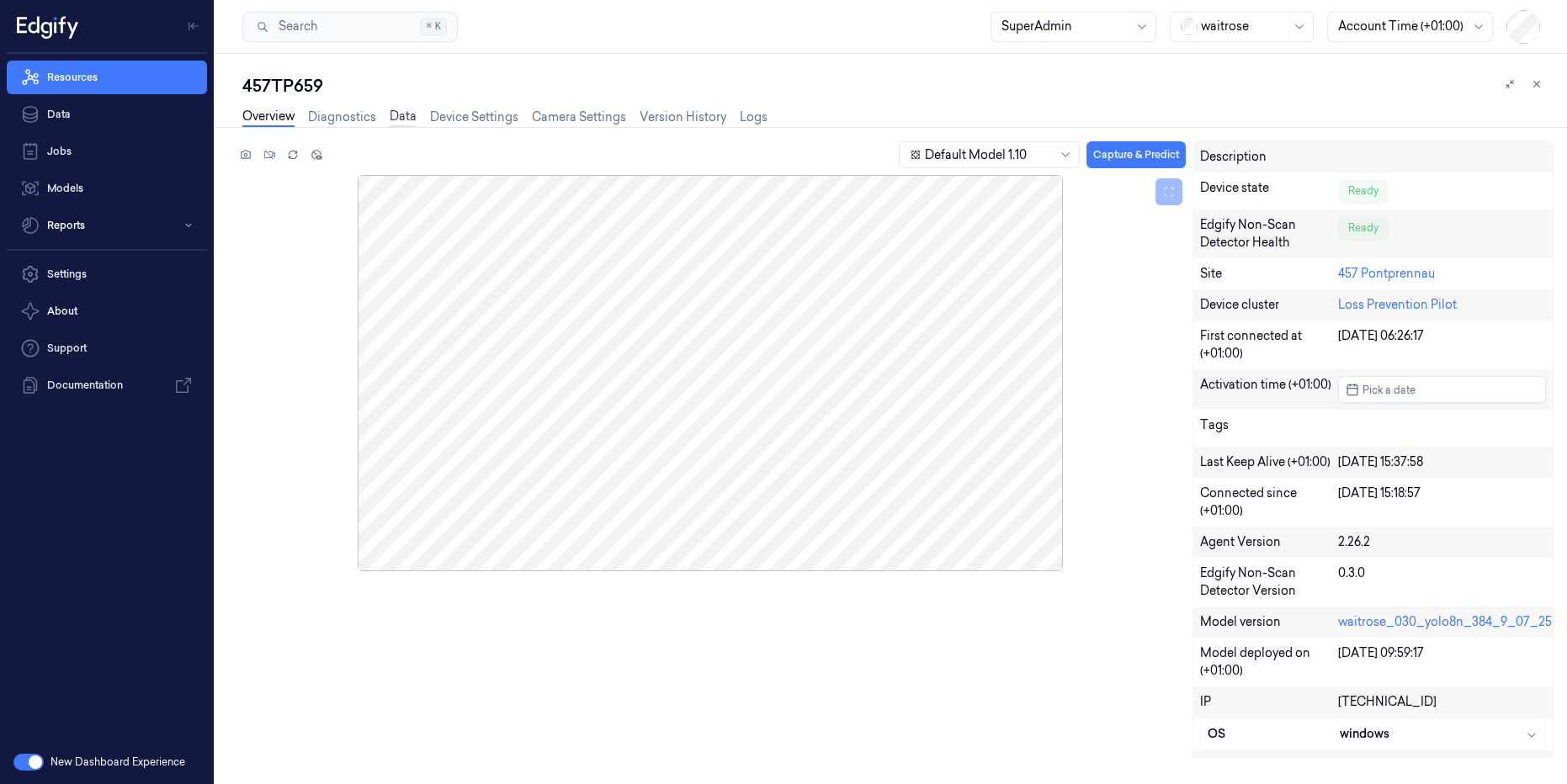
click at [396, 122] on link "Data" at bounding box center [403, 116] width 27 height 19
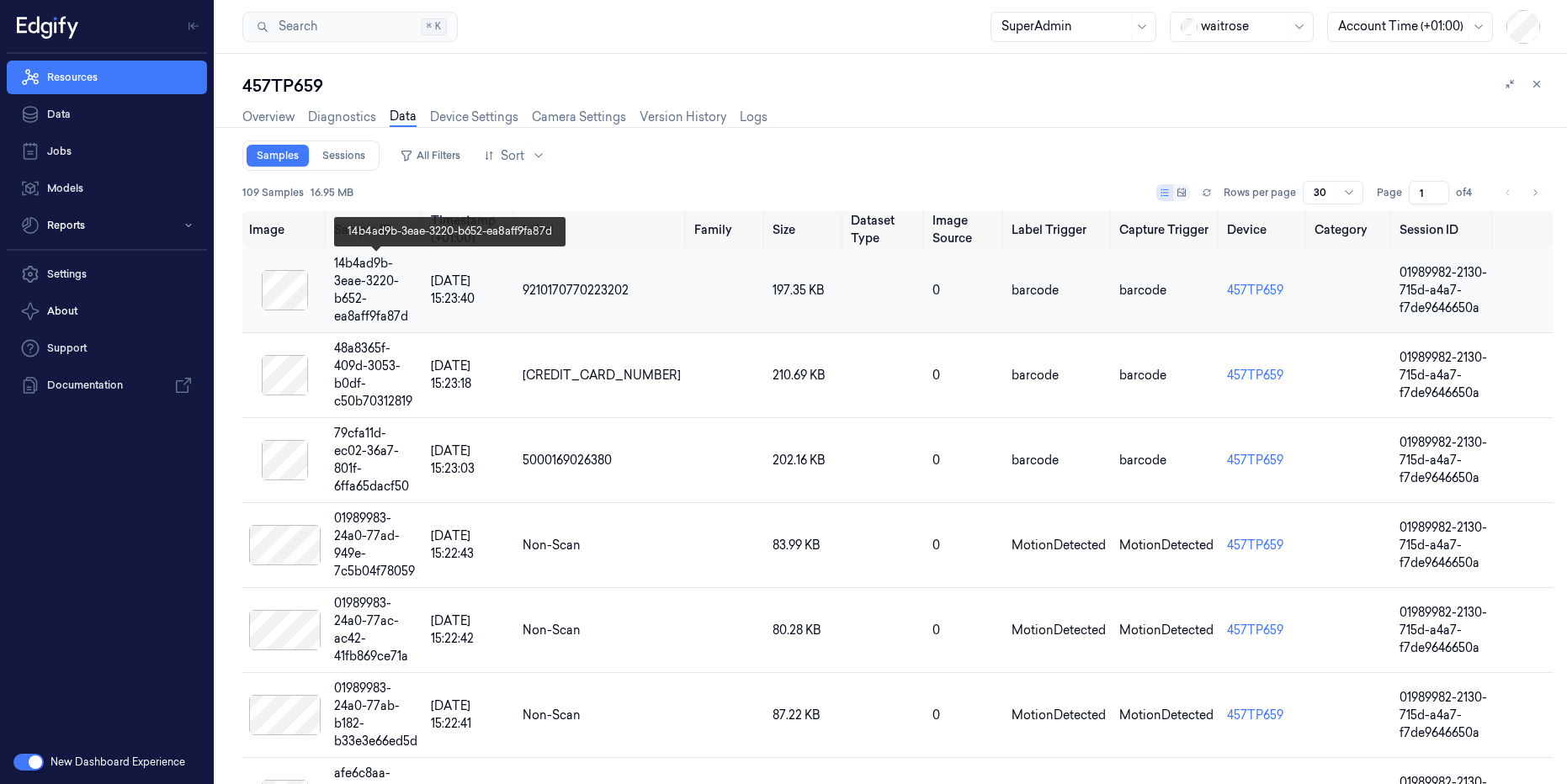
click at [368, 275] on div "14b4ad9b-3eae-3220-b652-ea8aff9fa87d" at bounding box center [375, 290] width 83 height 71
click at [440, 311] on td "11/08/2025 15:23:40" at bounding box center [470, 291] width 92 height 85
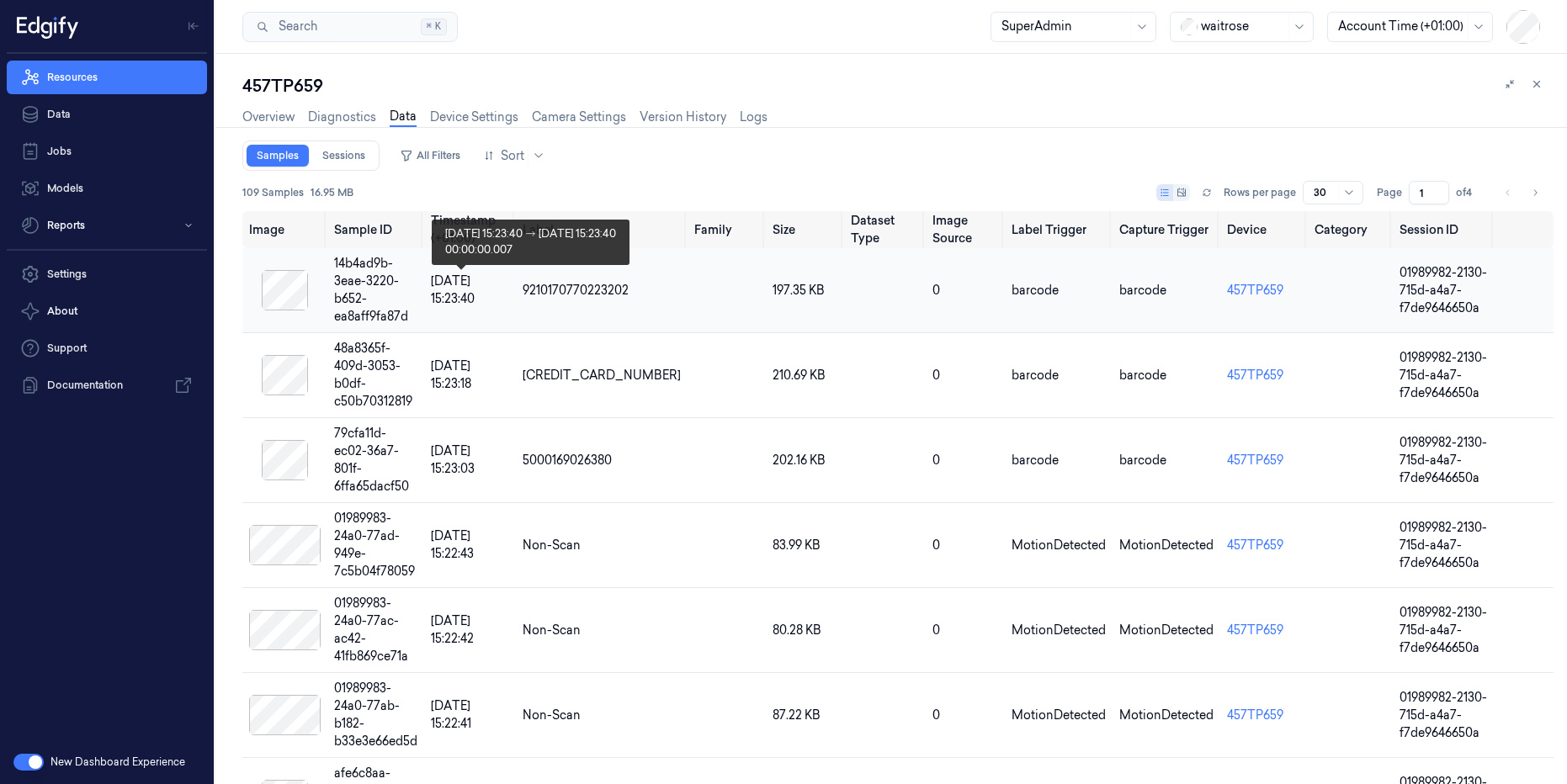
click at [461, 279] on span "11/08/2025 15:23:40" at bounding box center [453, 290] width 44 height 33
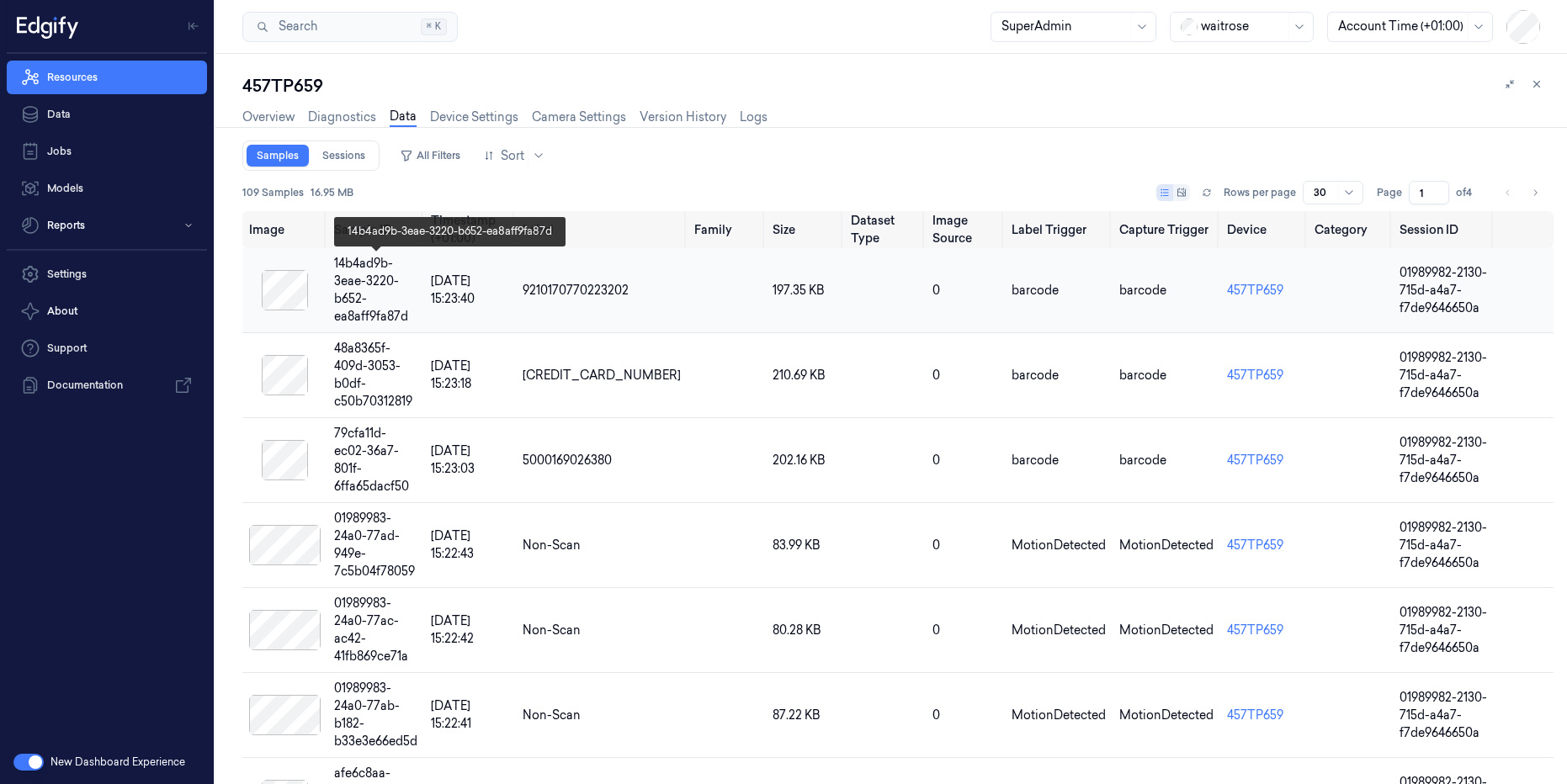
click at [350, 285] on div "14b4ad9b-3eae-3220-b652-ea8aff9fa87d" at bounding box center [375, 290] width 83 height 71
click at [18, 762] on button "button" at bounding box center [28, 762] width 30 height 17
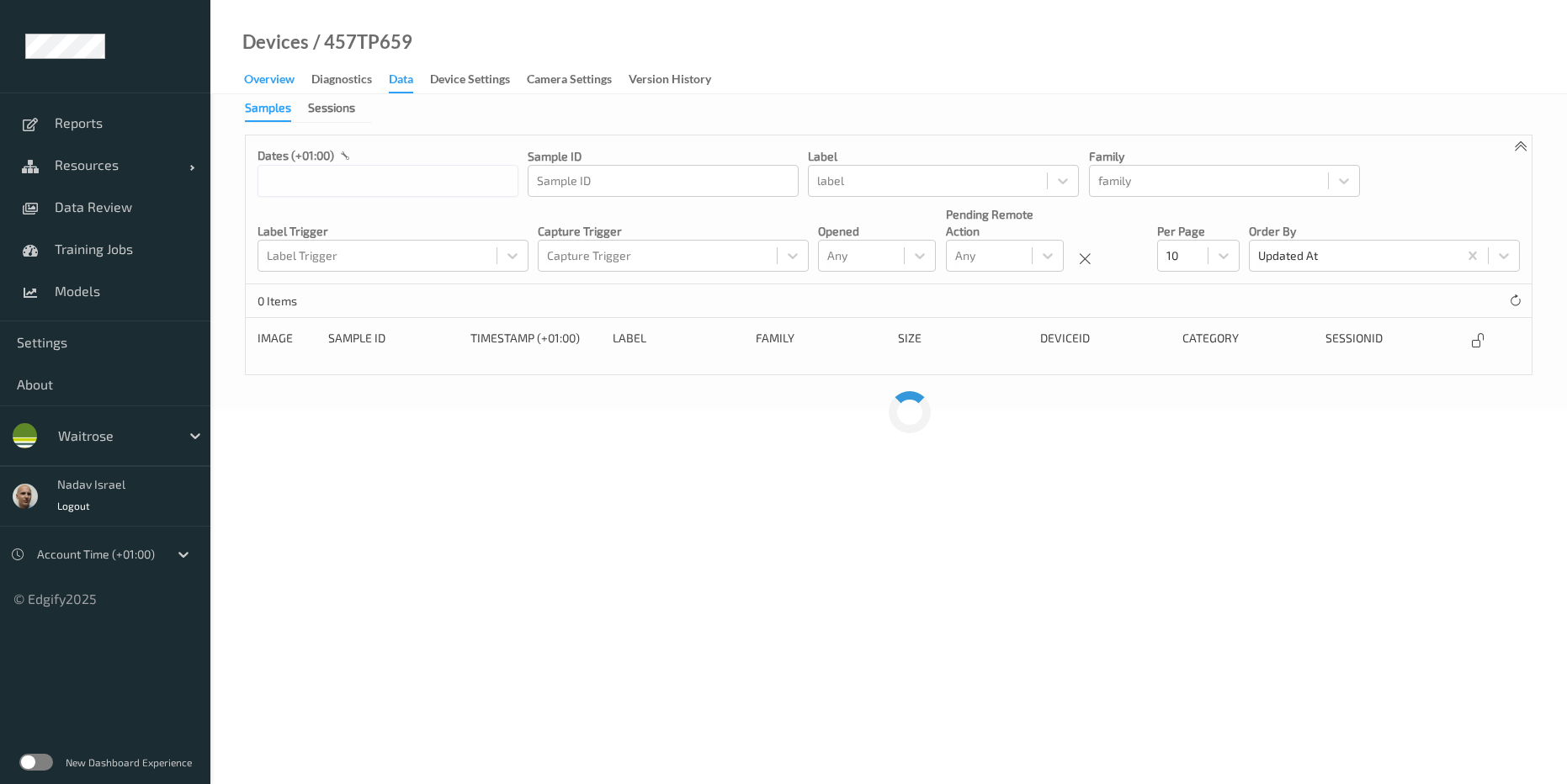
click at [276, 83] on div "Overview" at bounding box center [269, 81] width 50 height 21
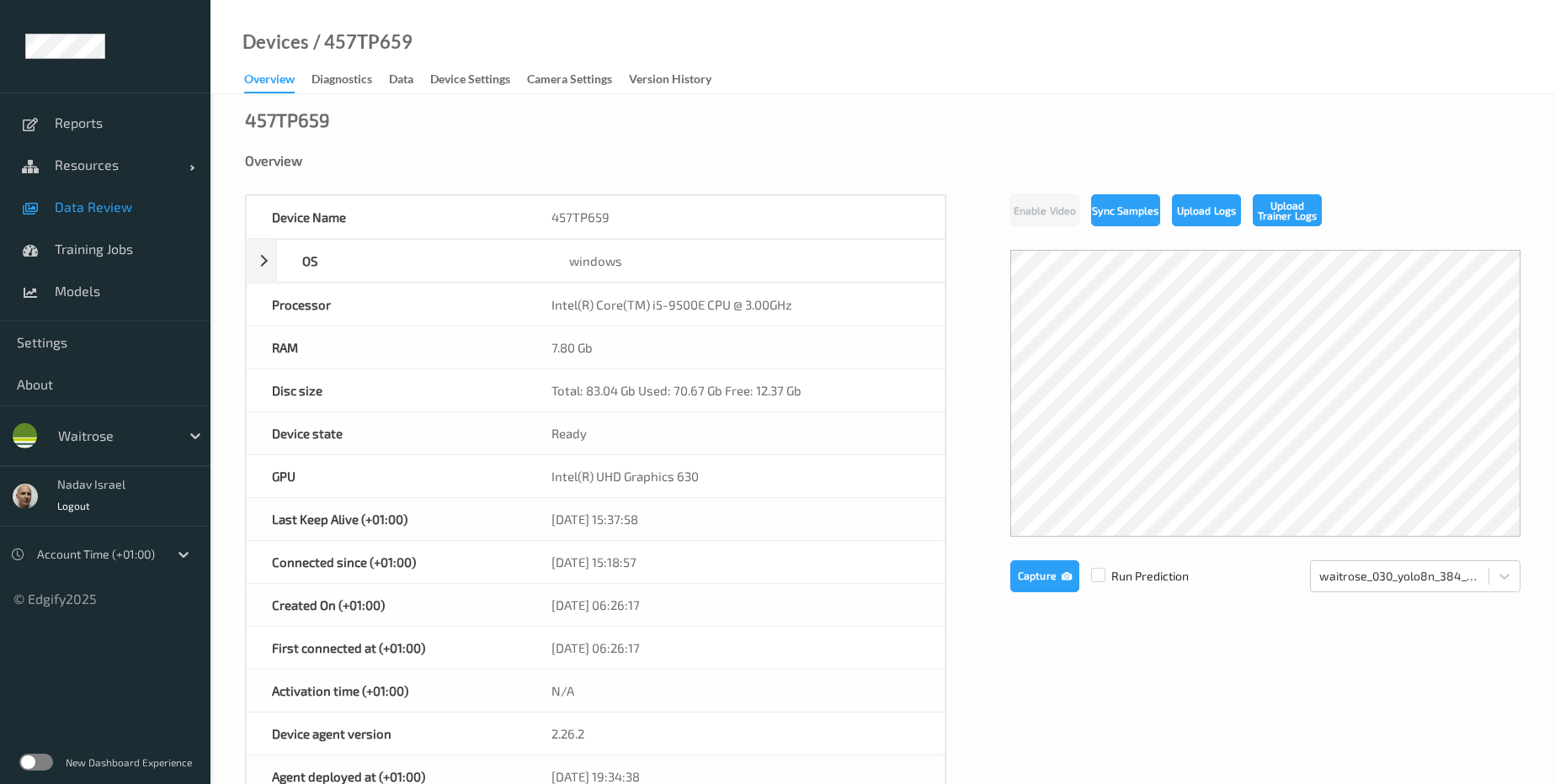
click at [88, 208] on span "Data Review" at bounding box center [124, 207] width 139 height 17
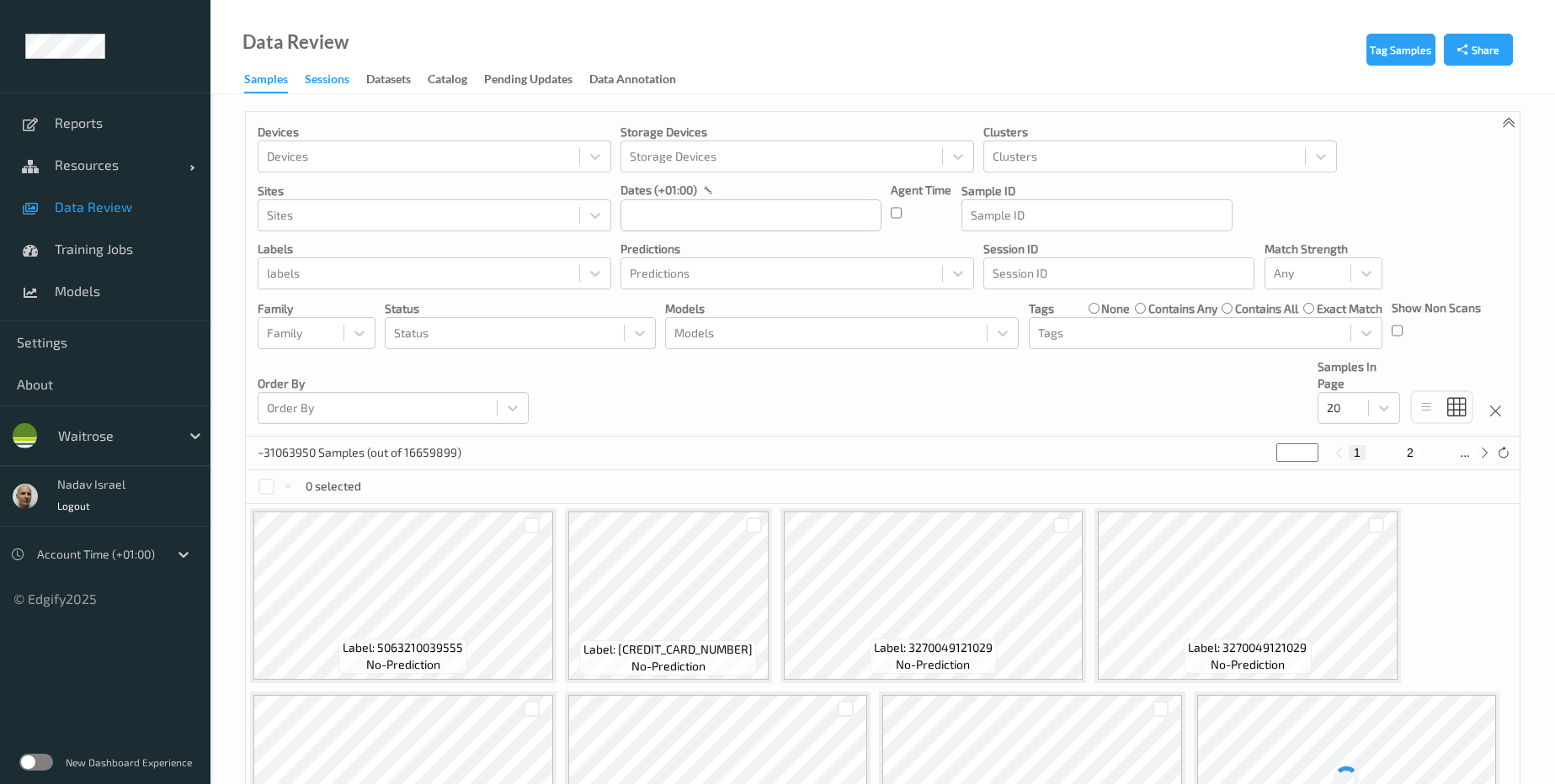
click at [324, 83] on div "Sessions" at bounding box center [327, 81] width 45 height 21
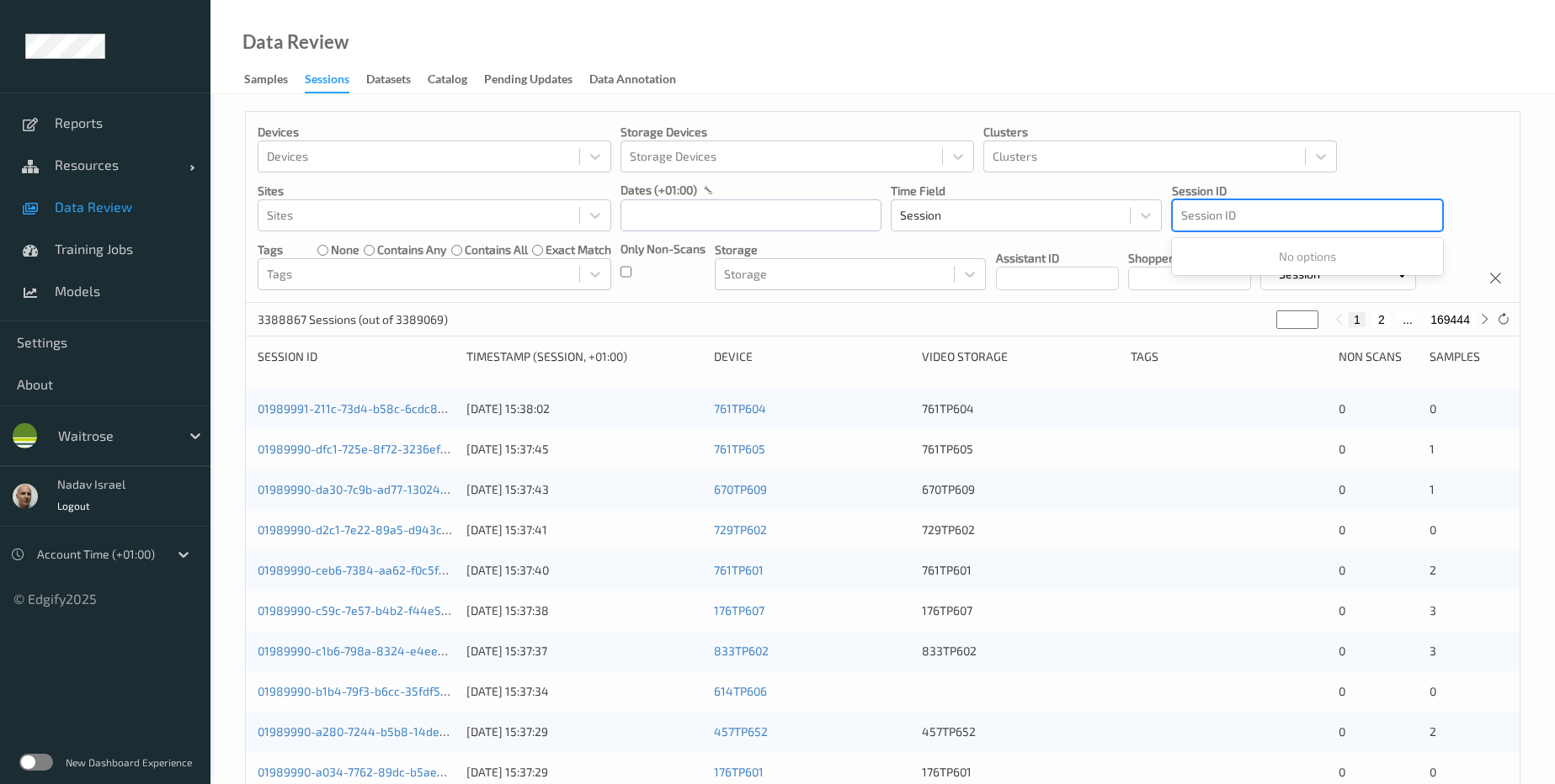
click at [1238, 213] on div at bounding box center [1306, 215] width 252 height 20
drag, startPoint x: 1238, startPoint y: 213, endPoint x: 1267, endPoint y: 214, distance: 29.0
click at [1267, 214] on div at bounding box center [1306, 215] width 252 height 20
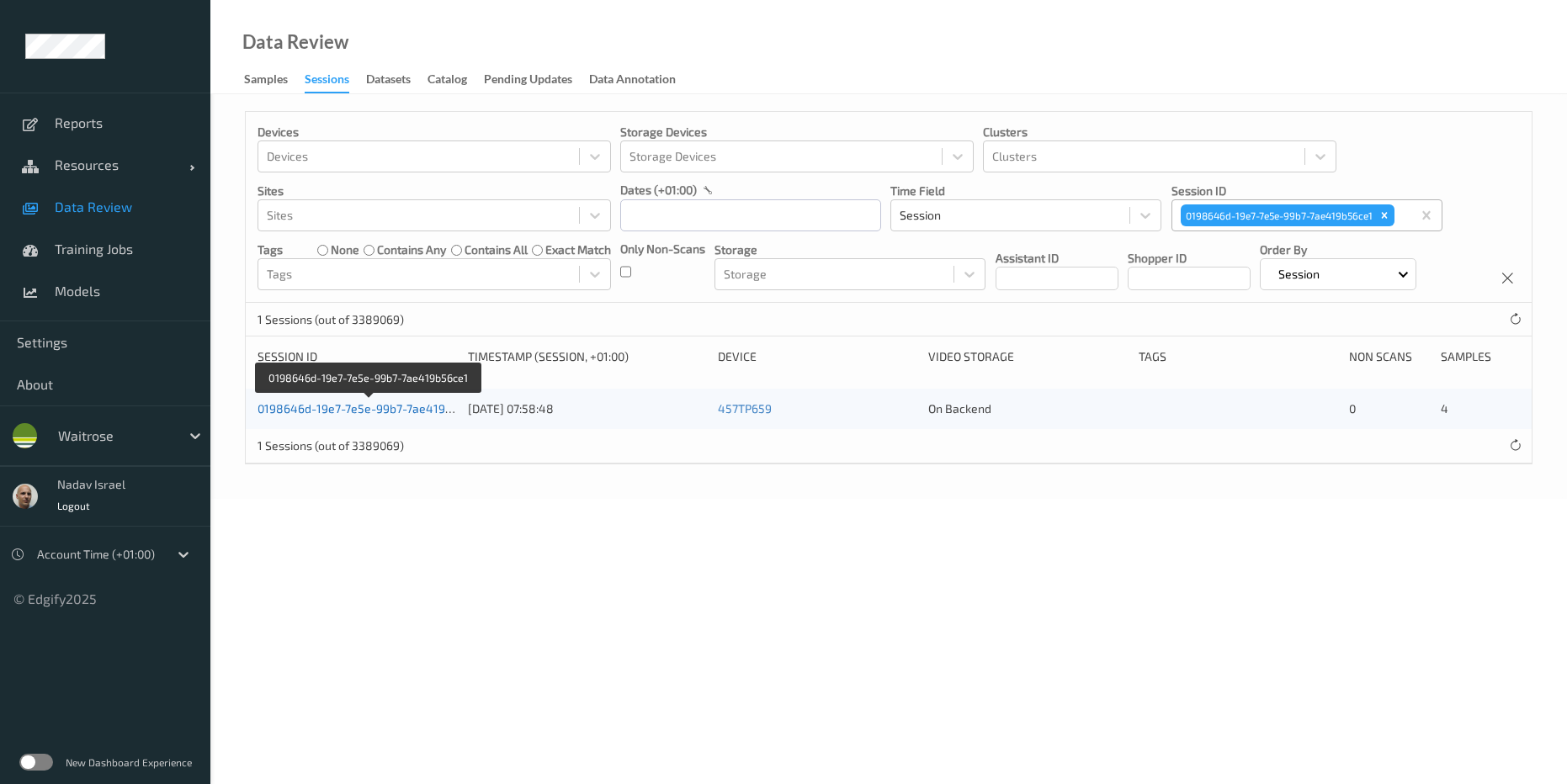
click at [367, 415] on link "0198646d-19e7-7e5e-99b7-7ae419b56ce1" at bounding box center [371, 409] width 226 height 15
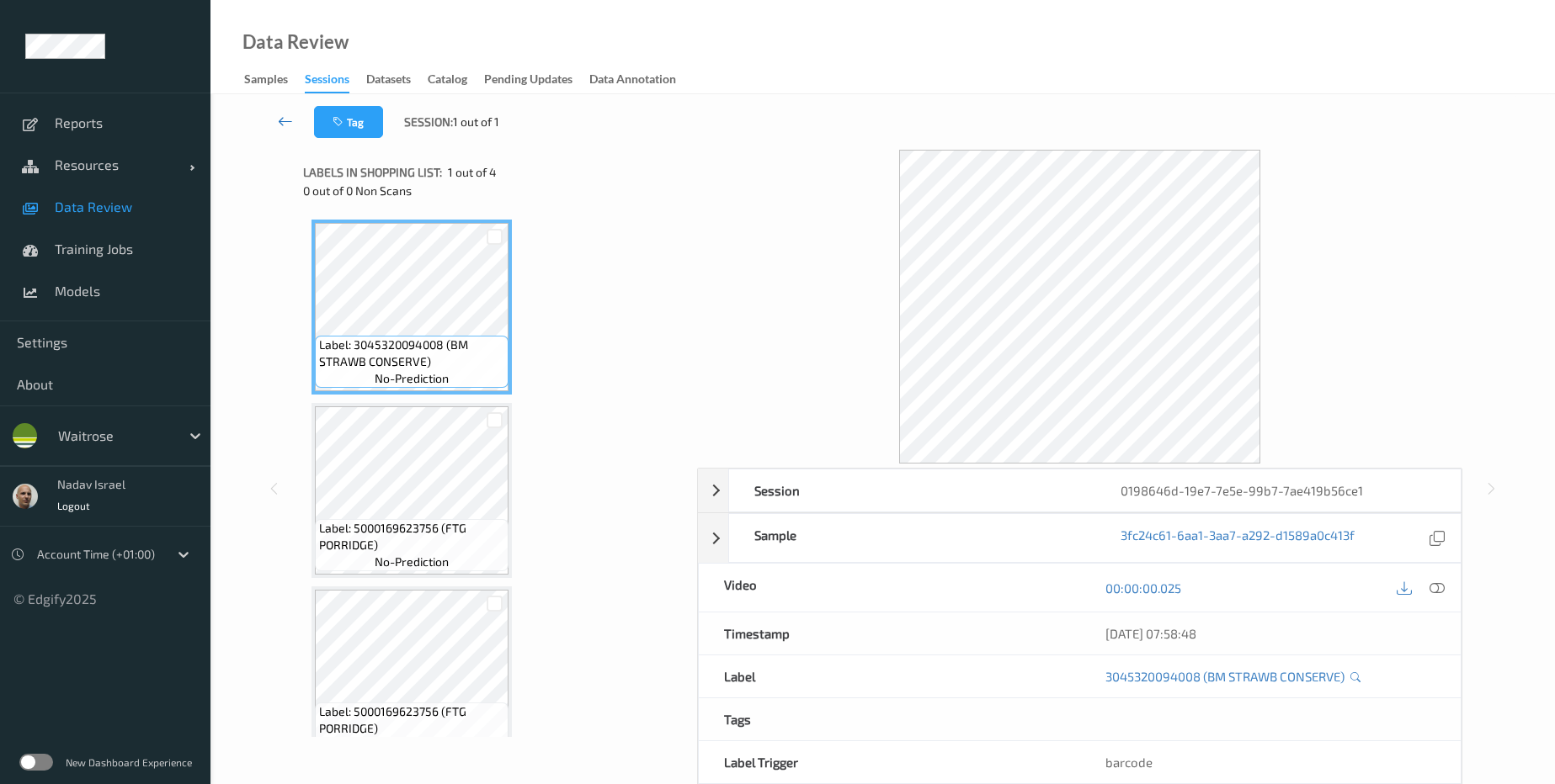
click at [276, 127] on link at bounding box center [285, 122] width 57 height 32
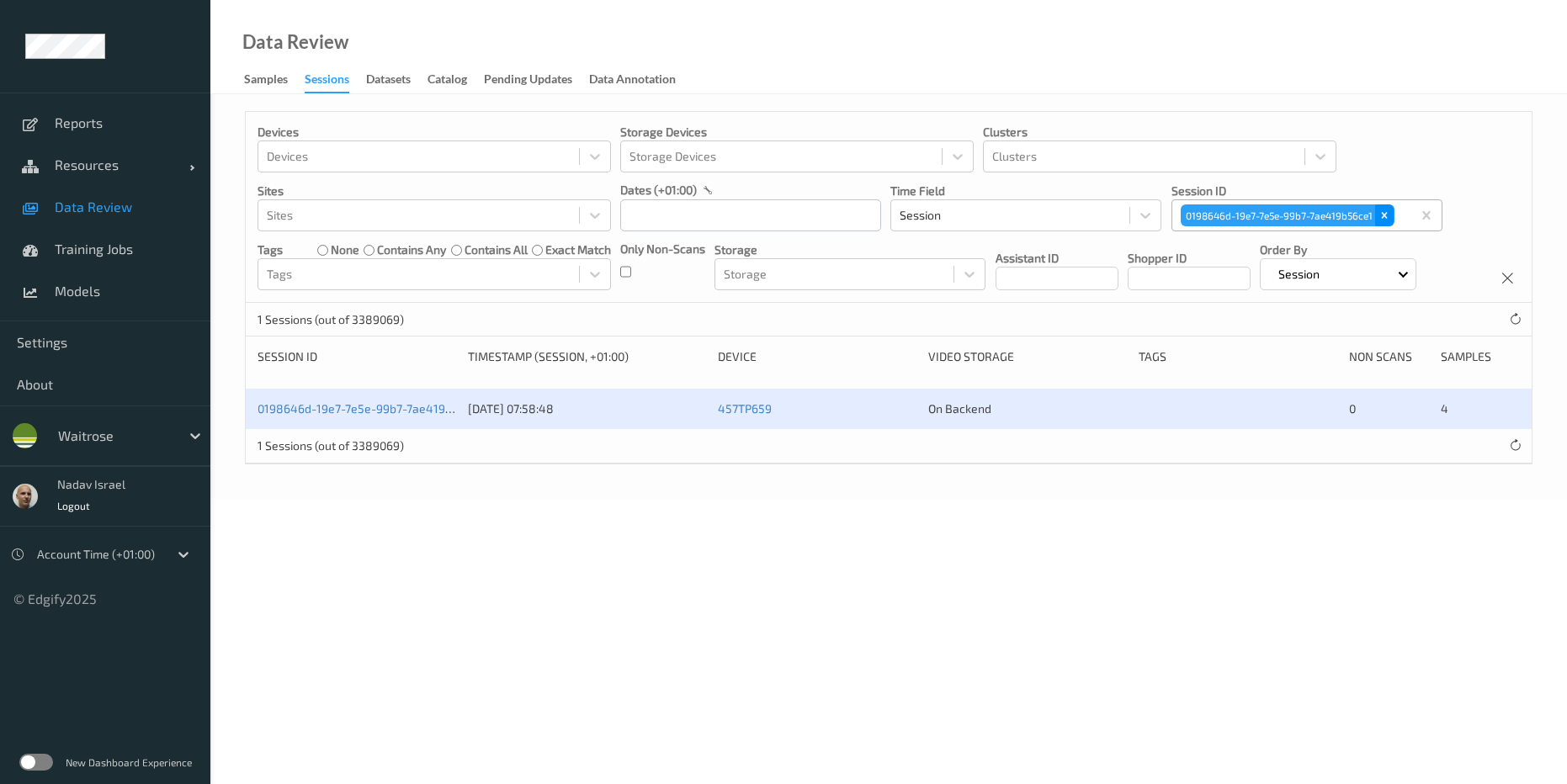
click at [1389, 212] on icon "Remove 0198646d-19e7-7e5e-99b7-7ae419b56ce1" at bounding box center [1384, 215] width 12 height 12
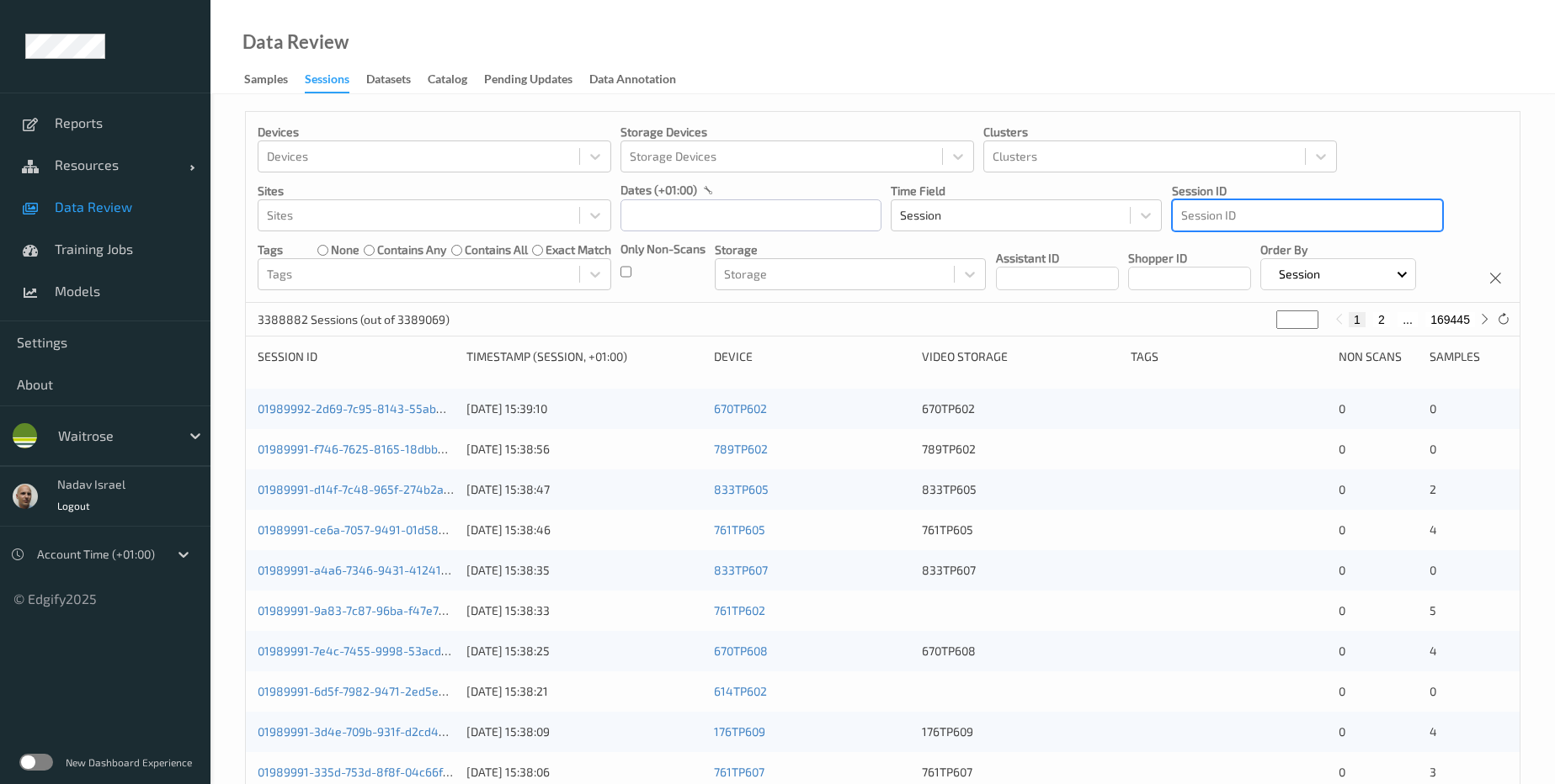
click at [1279, 219] on div at bounding box center [1306, 215] width 252 height 20
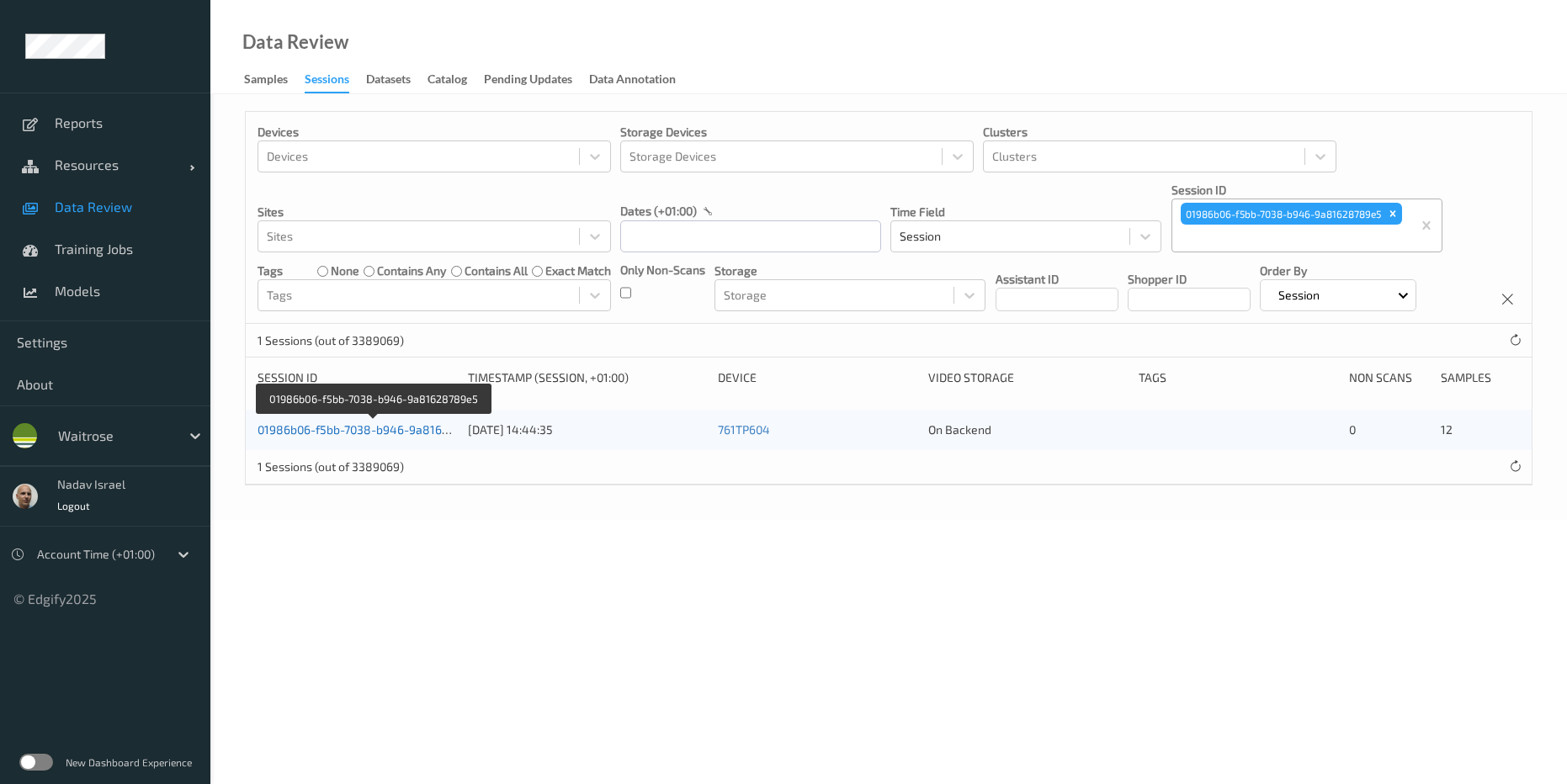
click at [395, 436] on link "01986b06-f5bb-7038-b946-9a81628789e5" at bounding box center [373, 430] width 232 height 15
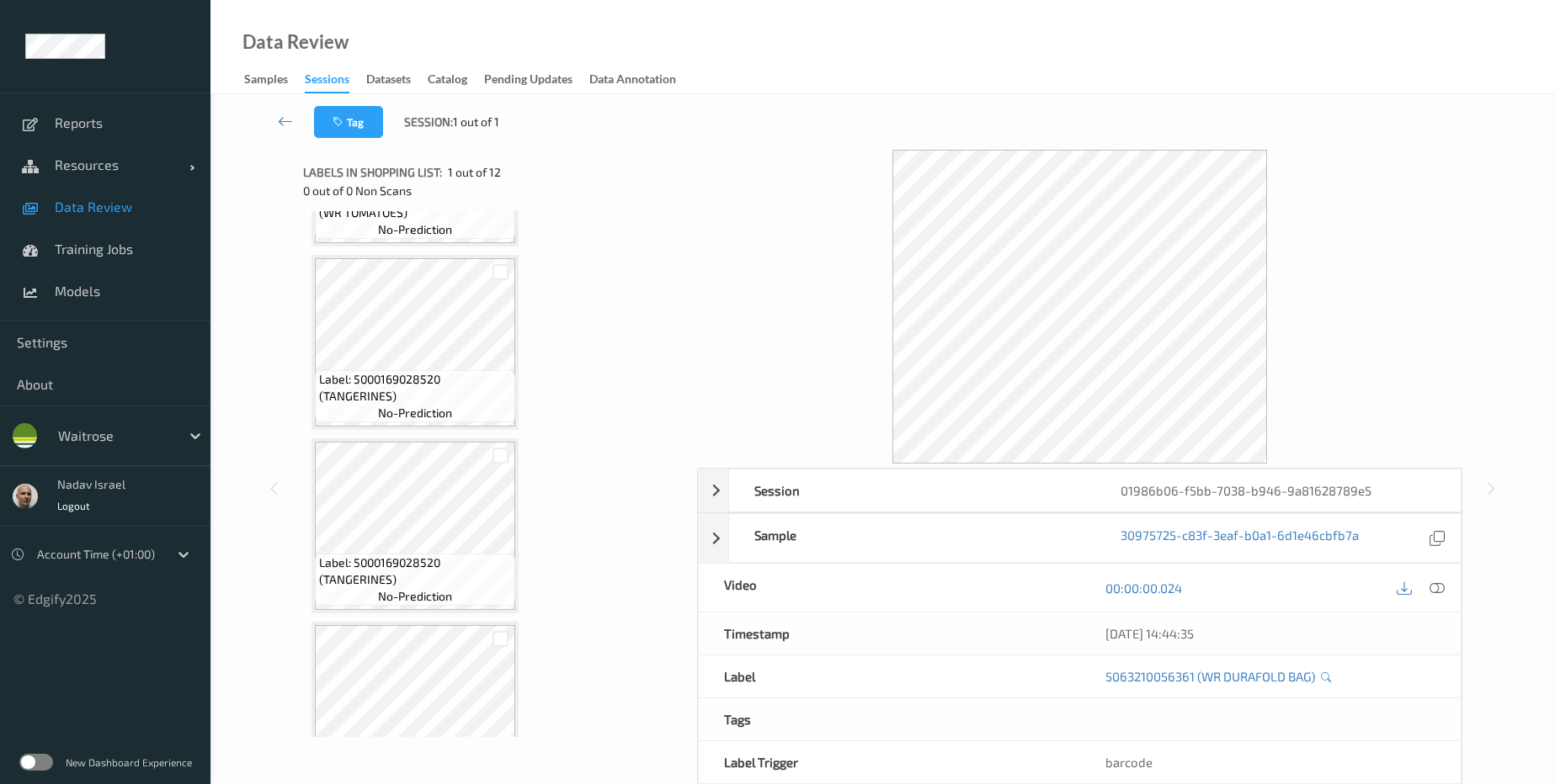
scroll to position [1684, 0]
